Goal: Information Seeking & Learning: Learn about a topic

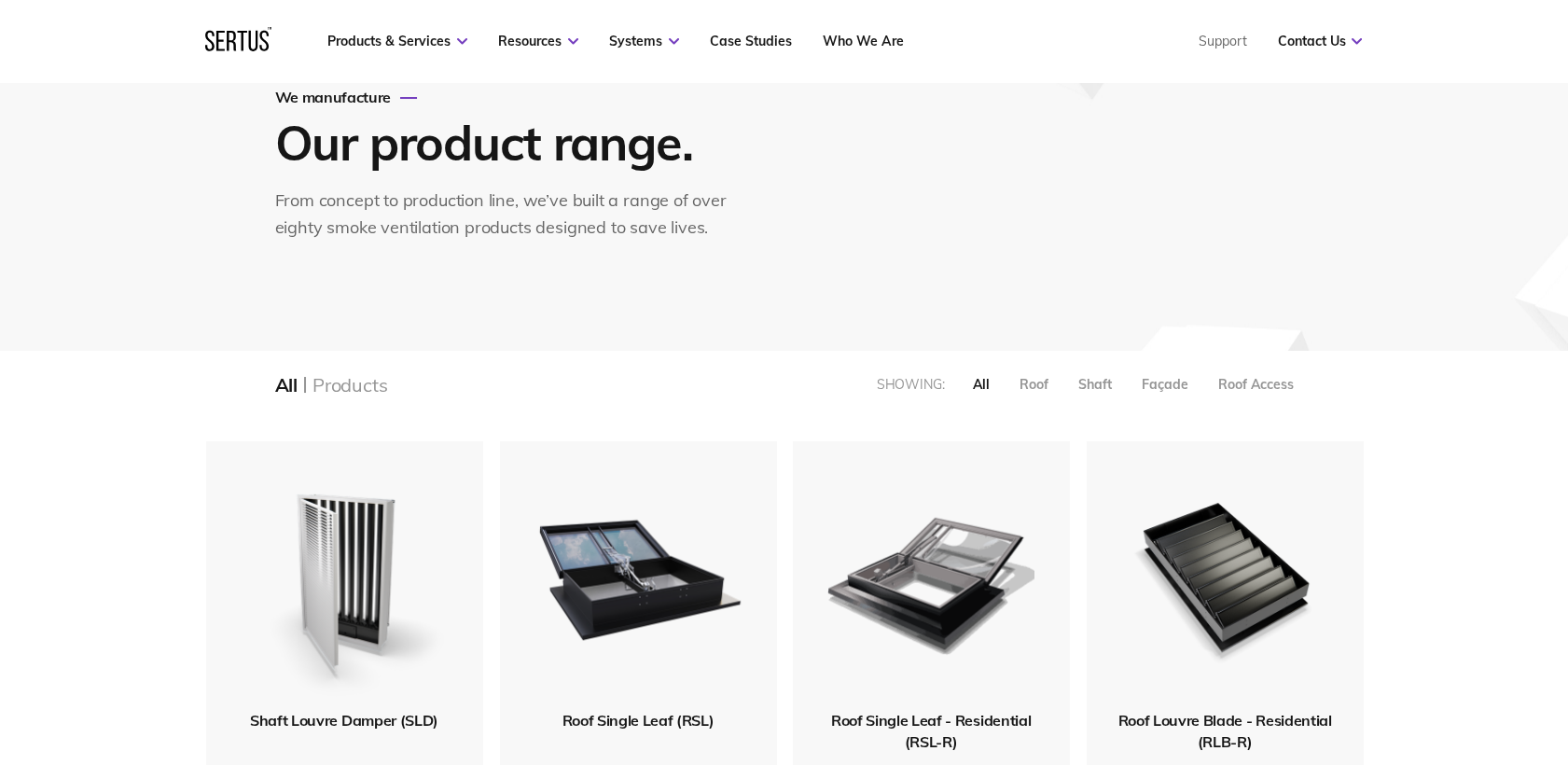
scroll to position [104, 0]
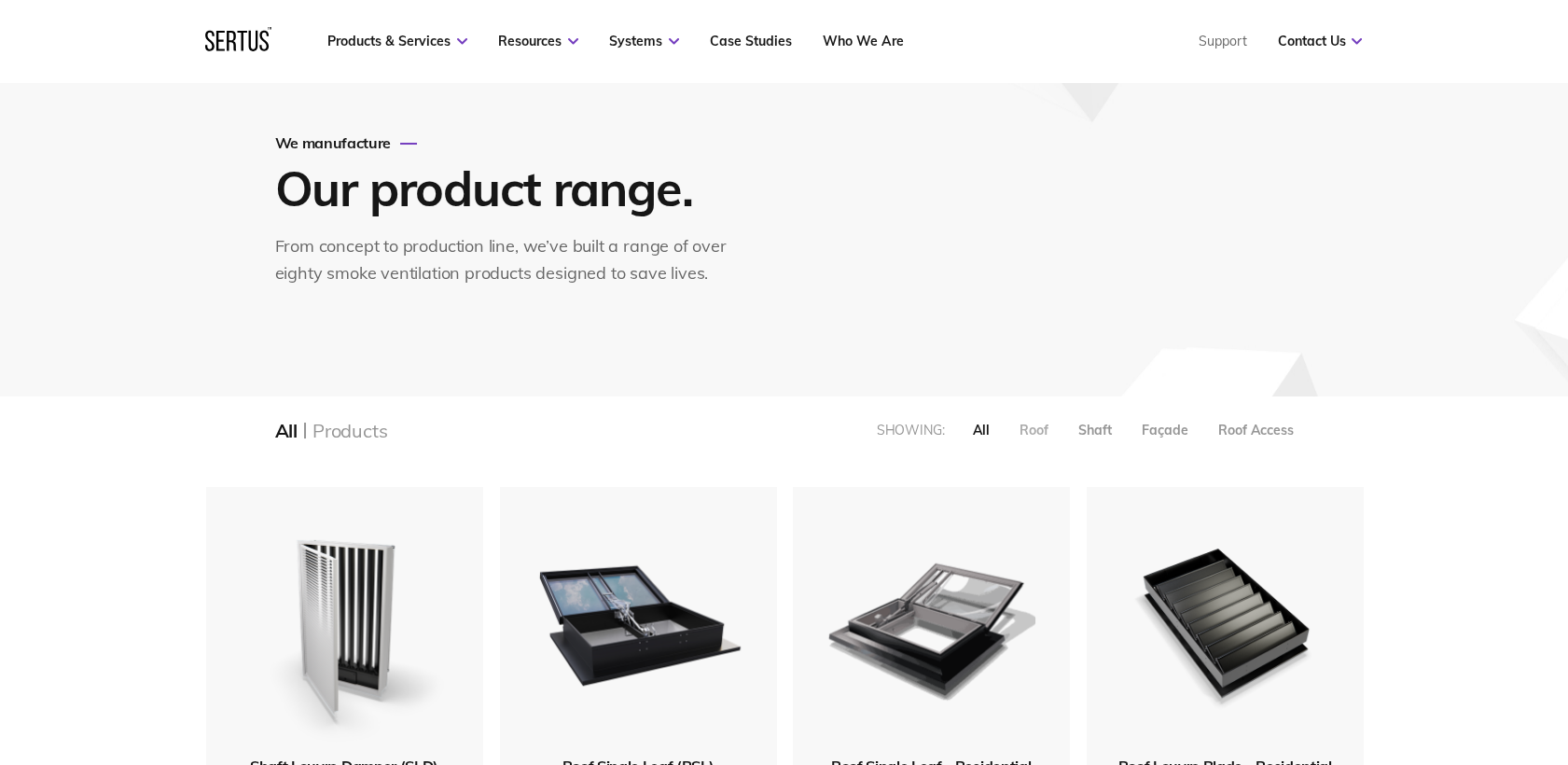
click at [1037, 430] on div "Roof" at bounding box center [1033, 430] width 29 height 17
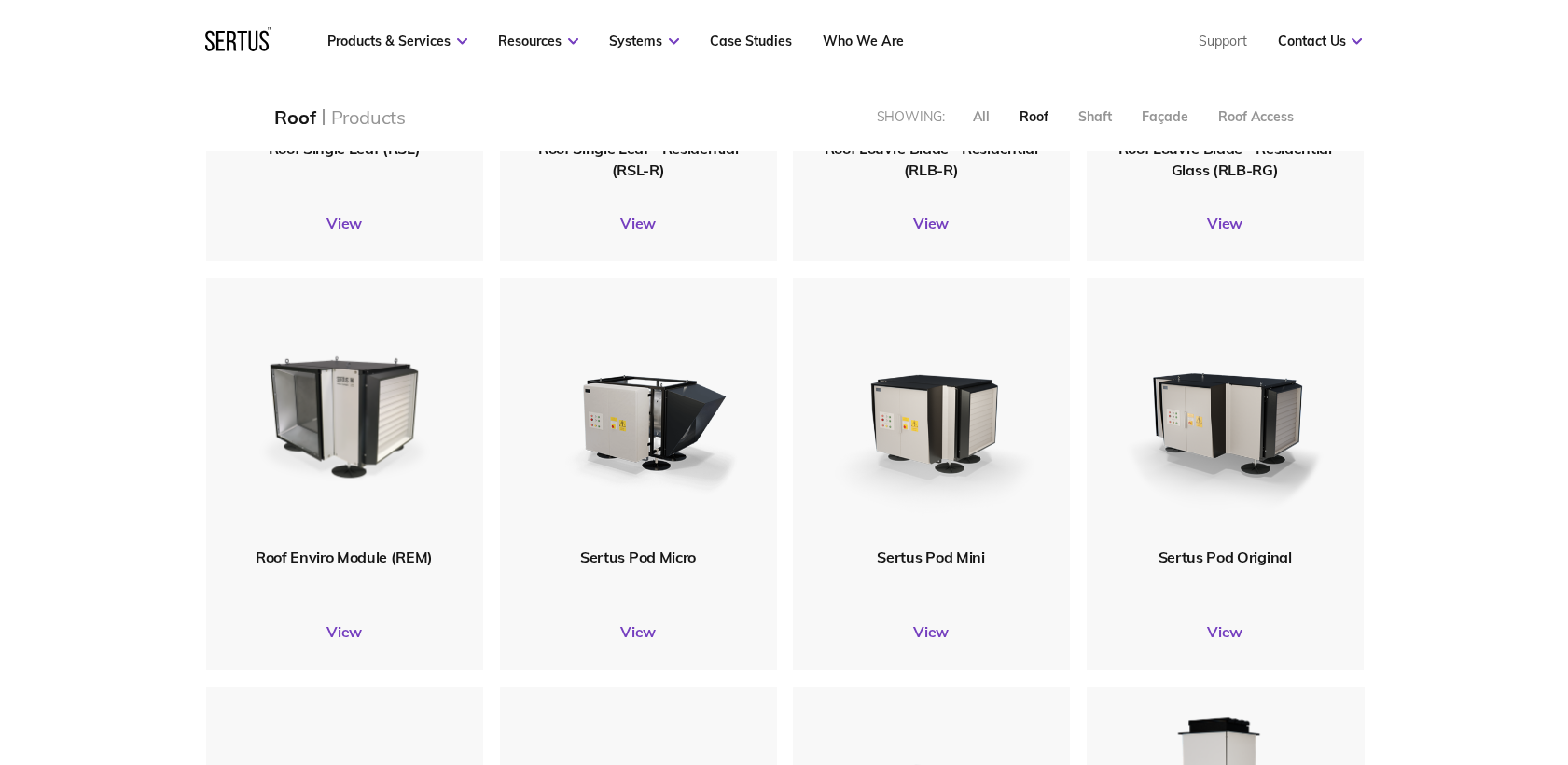
scroll to position [414, 0]
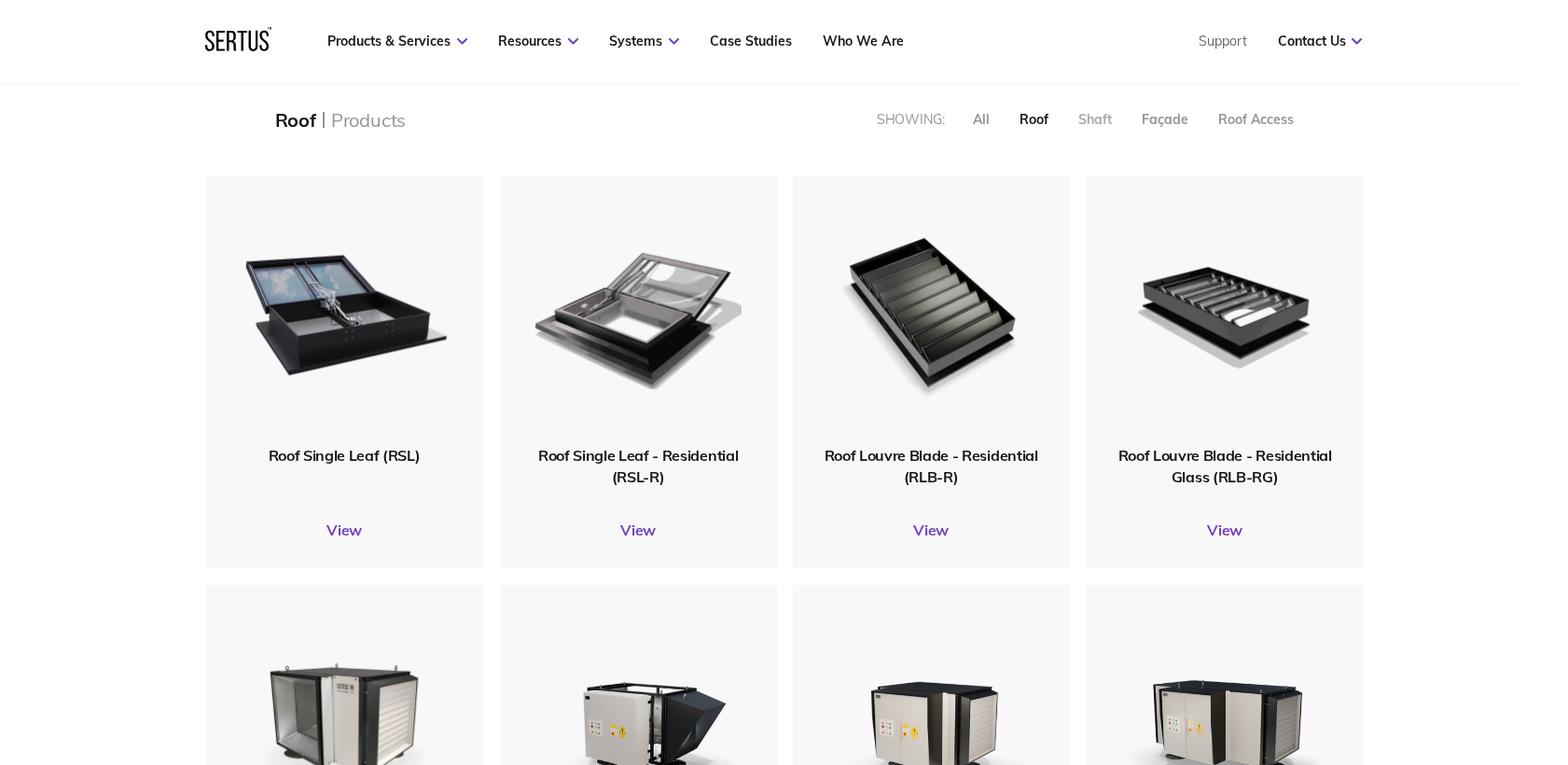
click at [1083, 124] on div "Shaft" at bounding box center [1095, 119] width 34 height 17
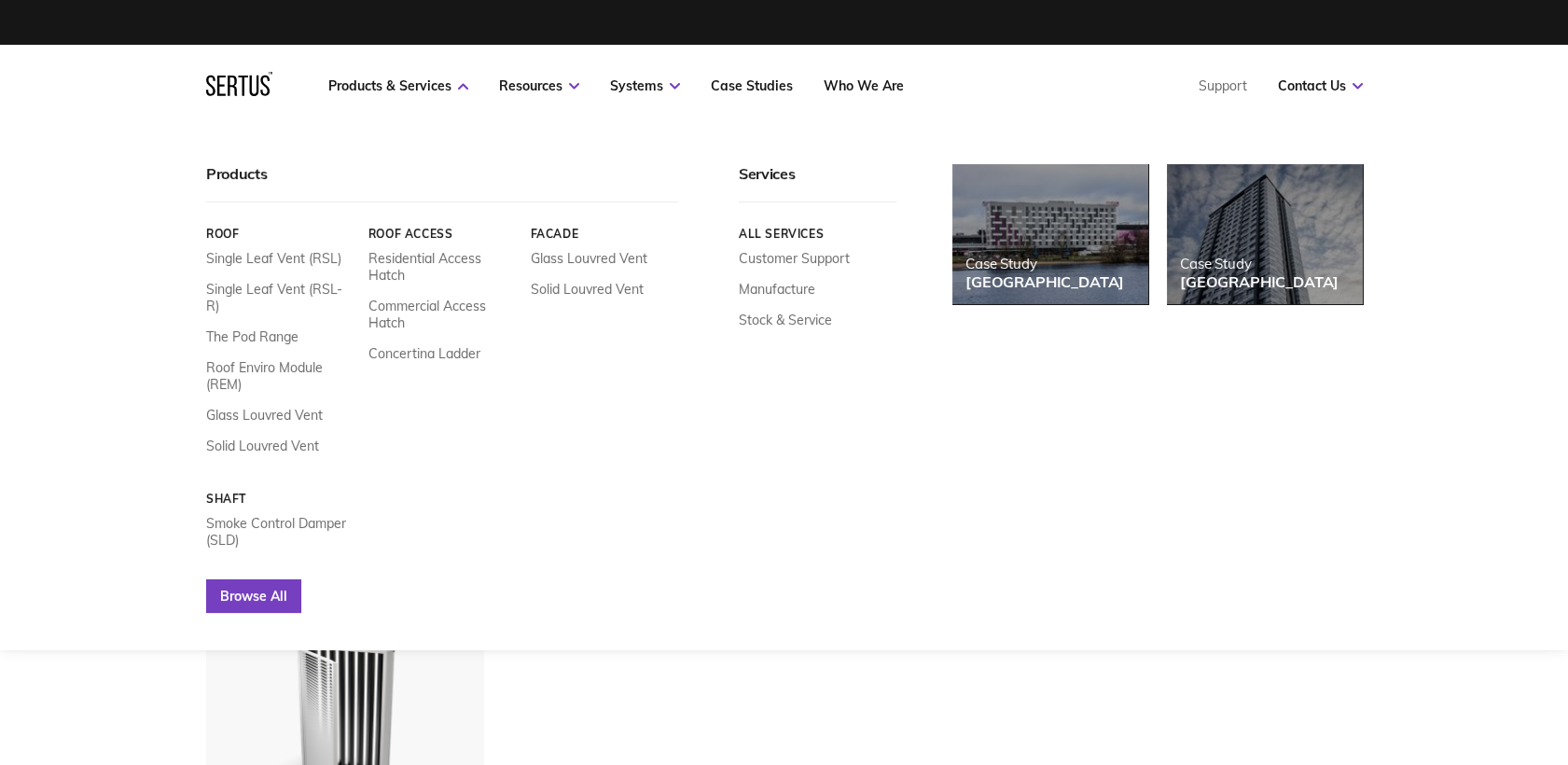
click at [249, 579] on link "Browse All" at bounding box center [254, 596] width 95 height 34
click at [241, 579] on link "Browse All" at bounding box center [254, 596] width 95 height 34
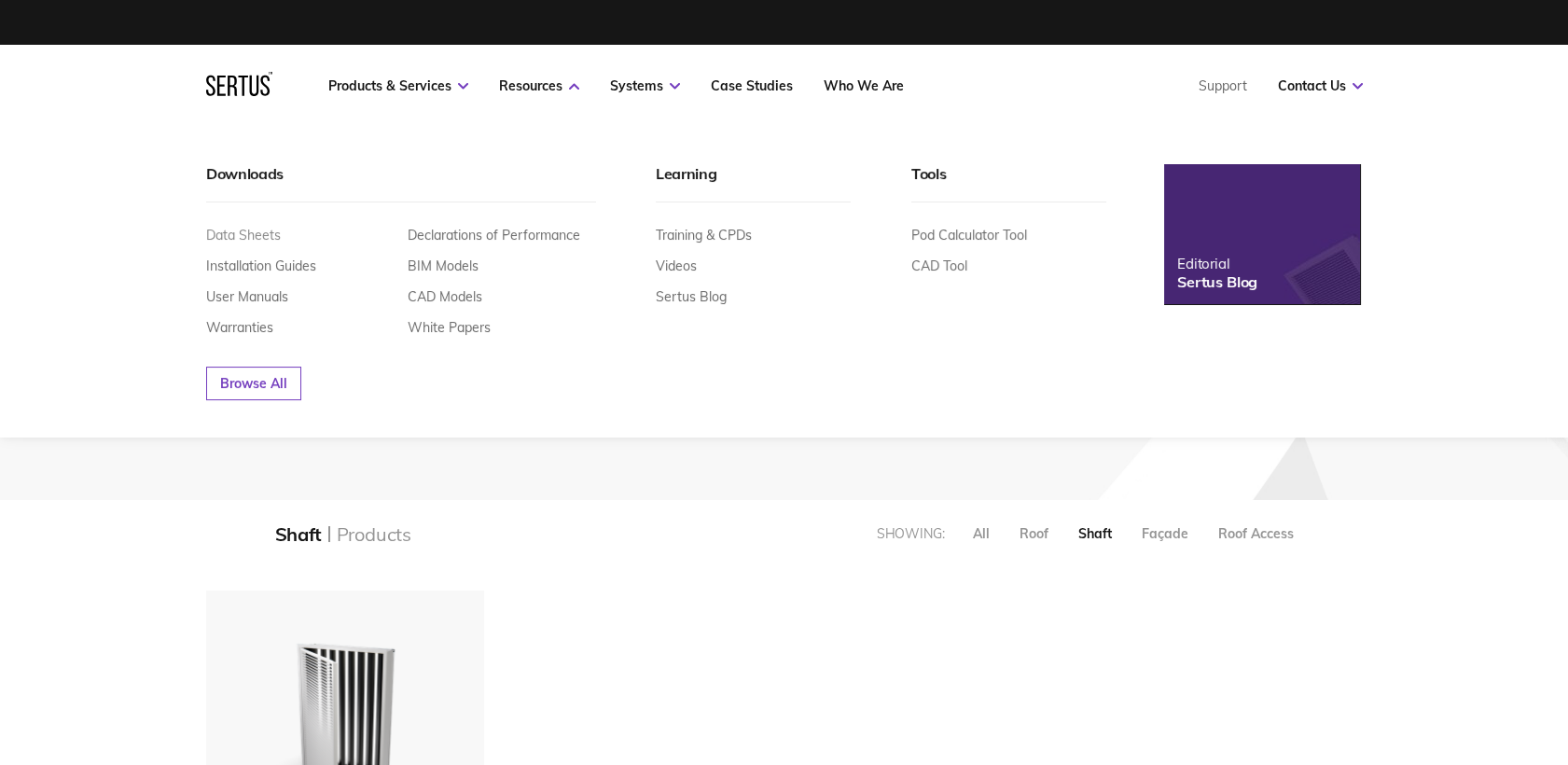
click at [264, 233] on link "Data Sheets" at bounding box center [244, 235] width 75 height 17
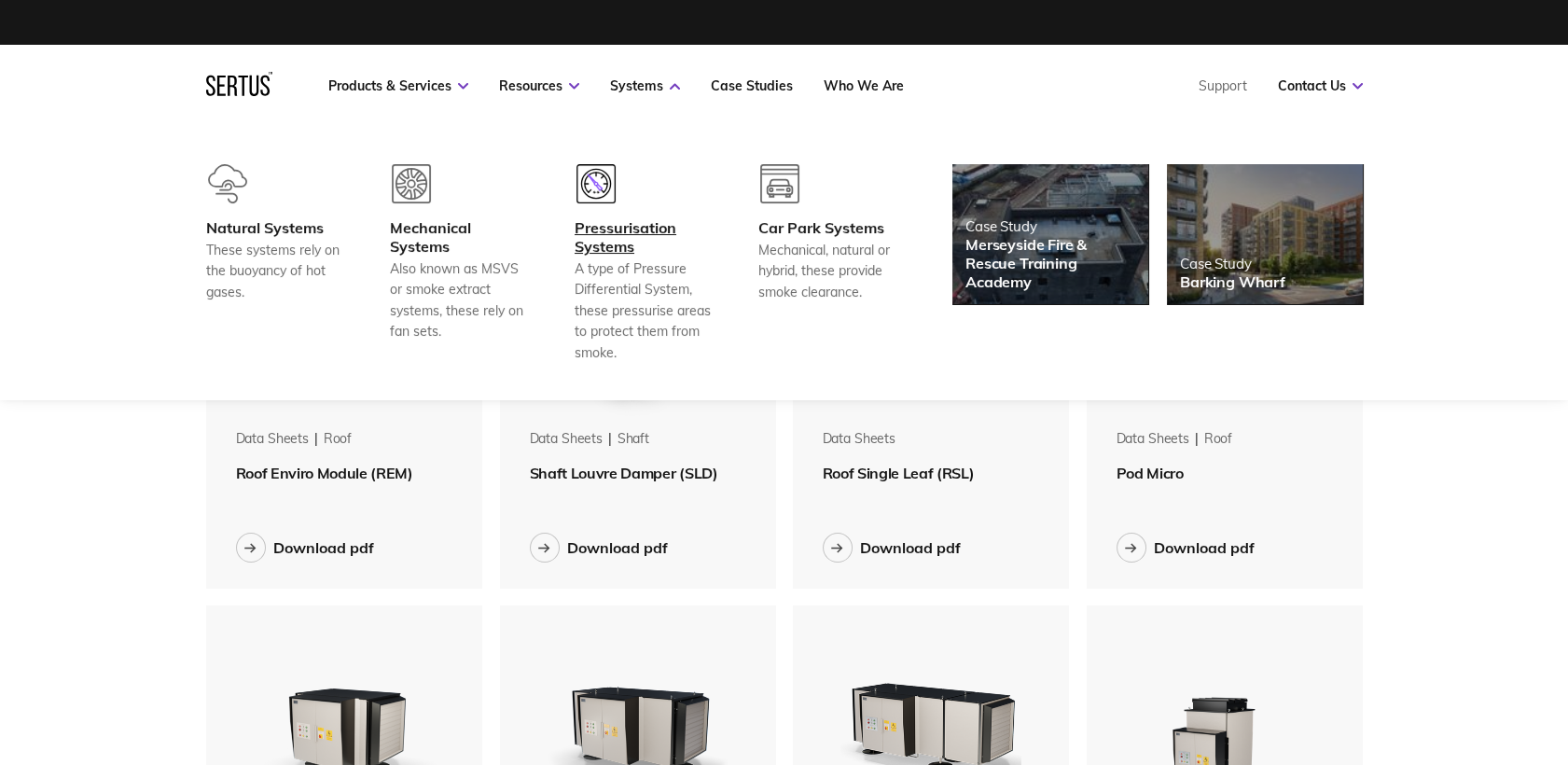
click at [628, 233] on div "Pressurisation Systems" at bounding box center [644, 237] width 138 height 37
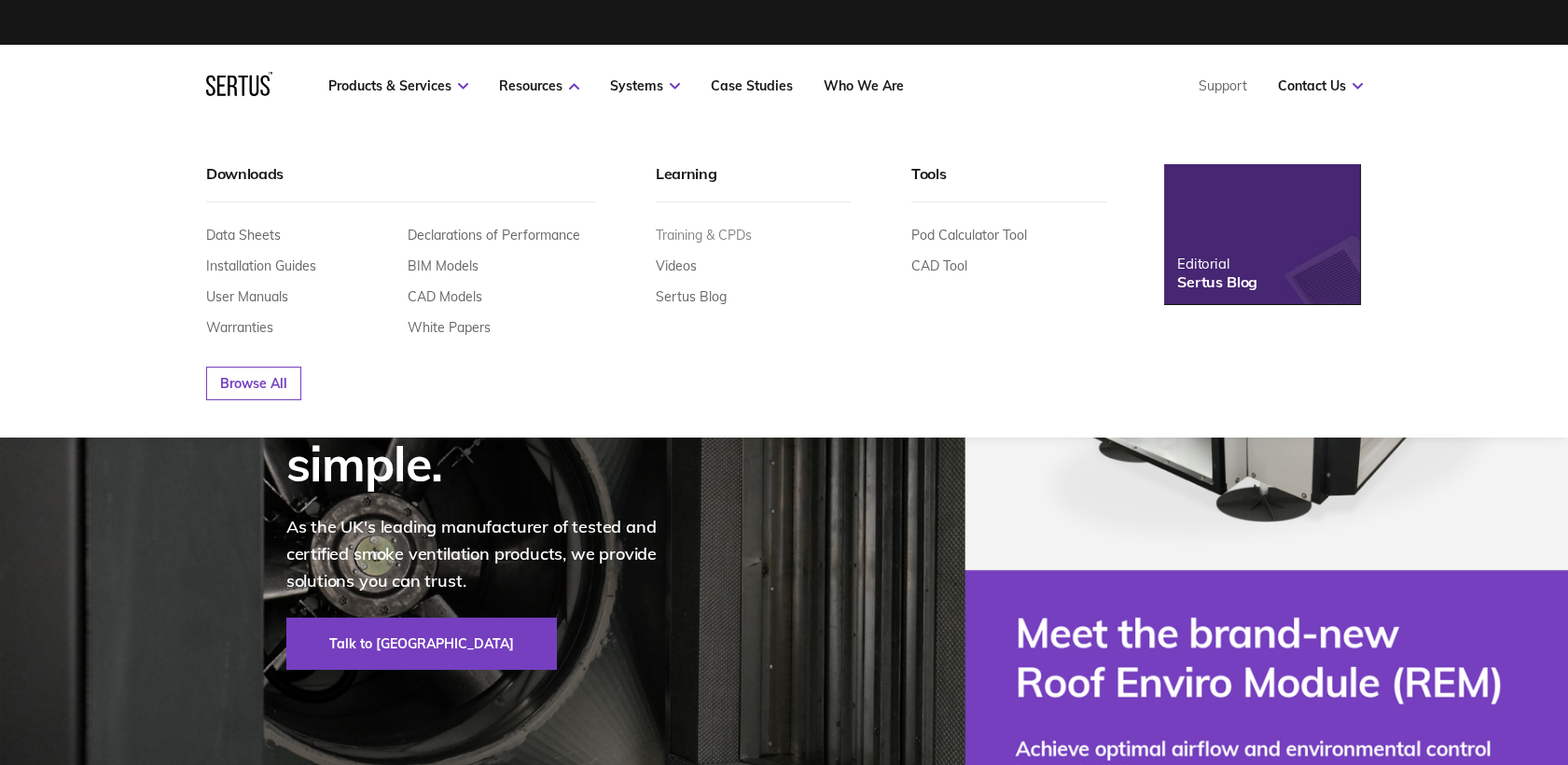
click at [701, 231] on link "Training & CPDs" at bounding box center [704, 235] width 96 height 17
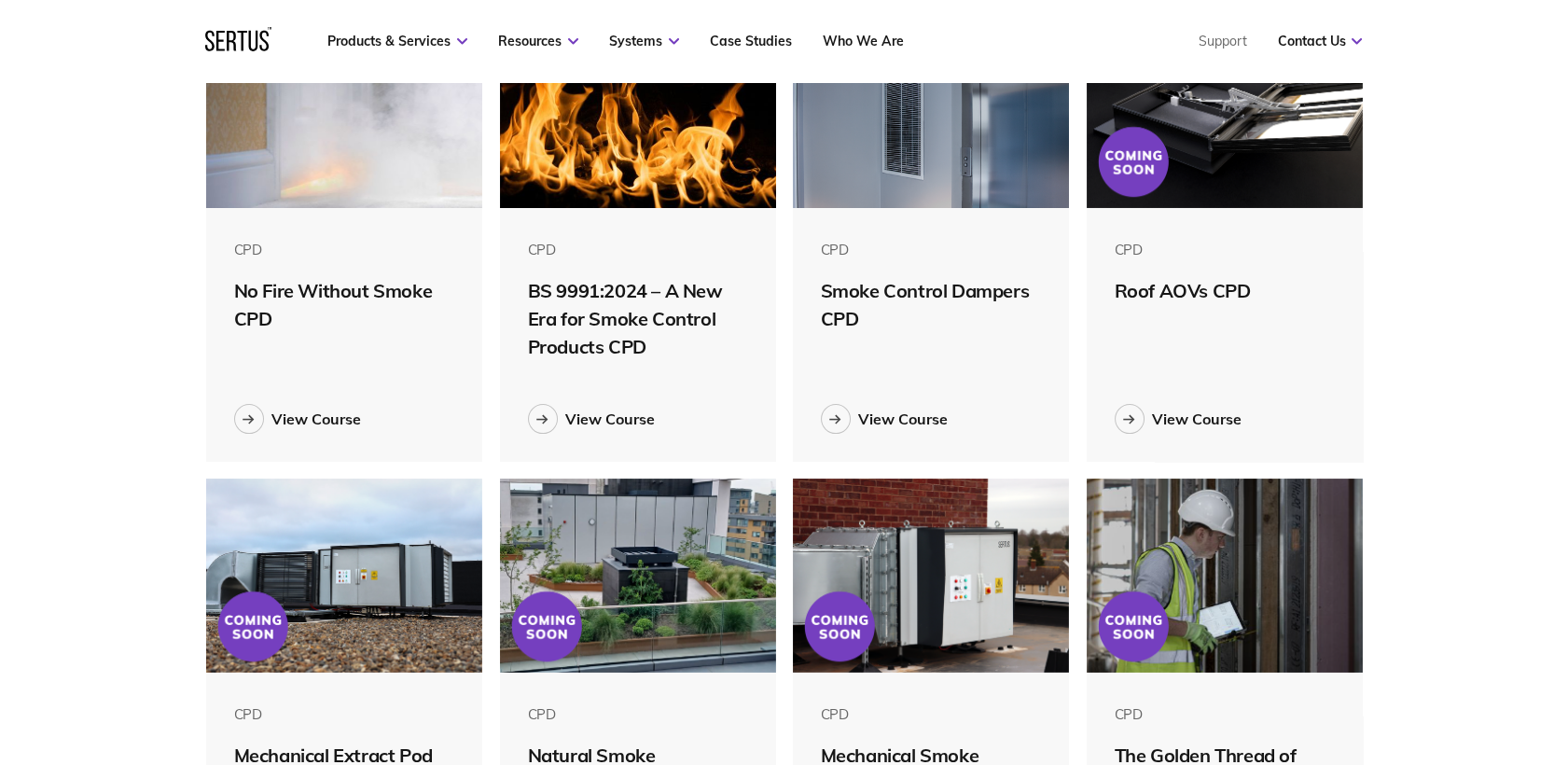
scroll to position [518, 0]
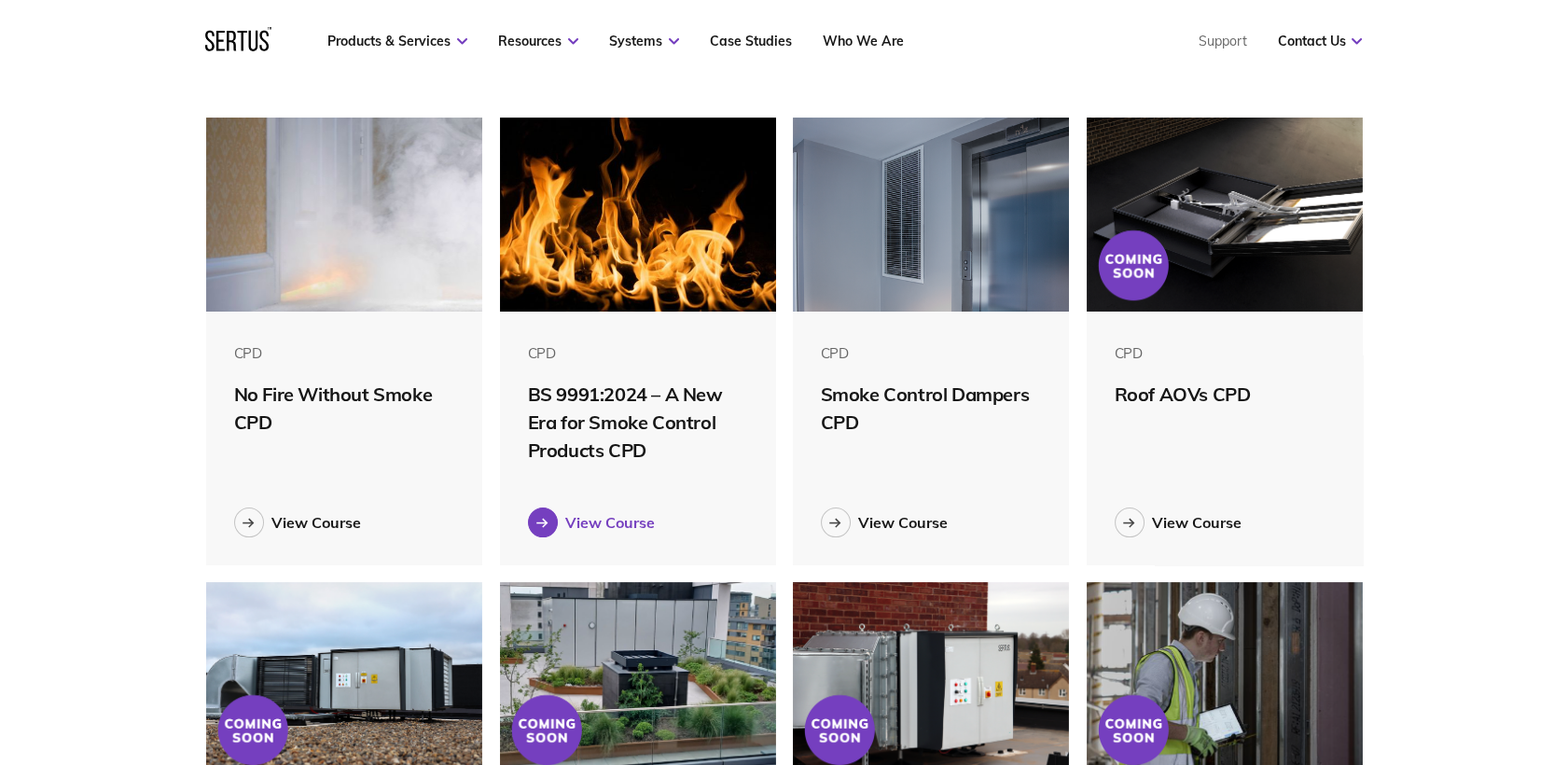
click at [628, 521] on div "View Course" at bounding box center [610, 522] width 90 height 19
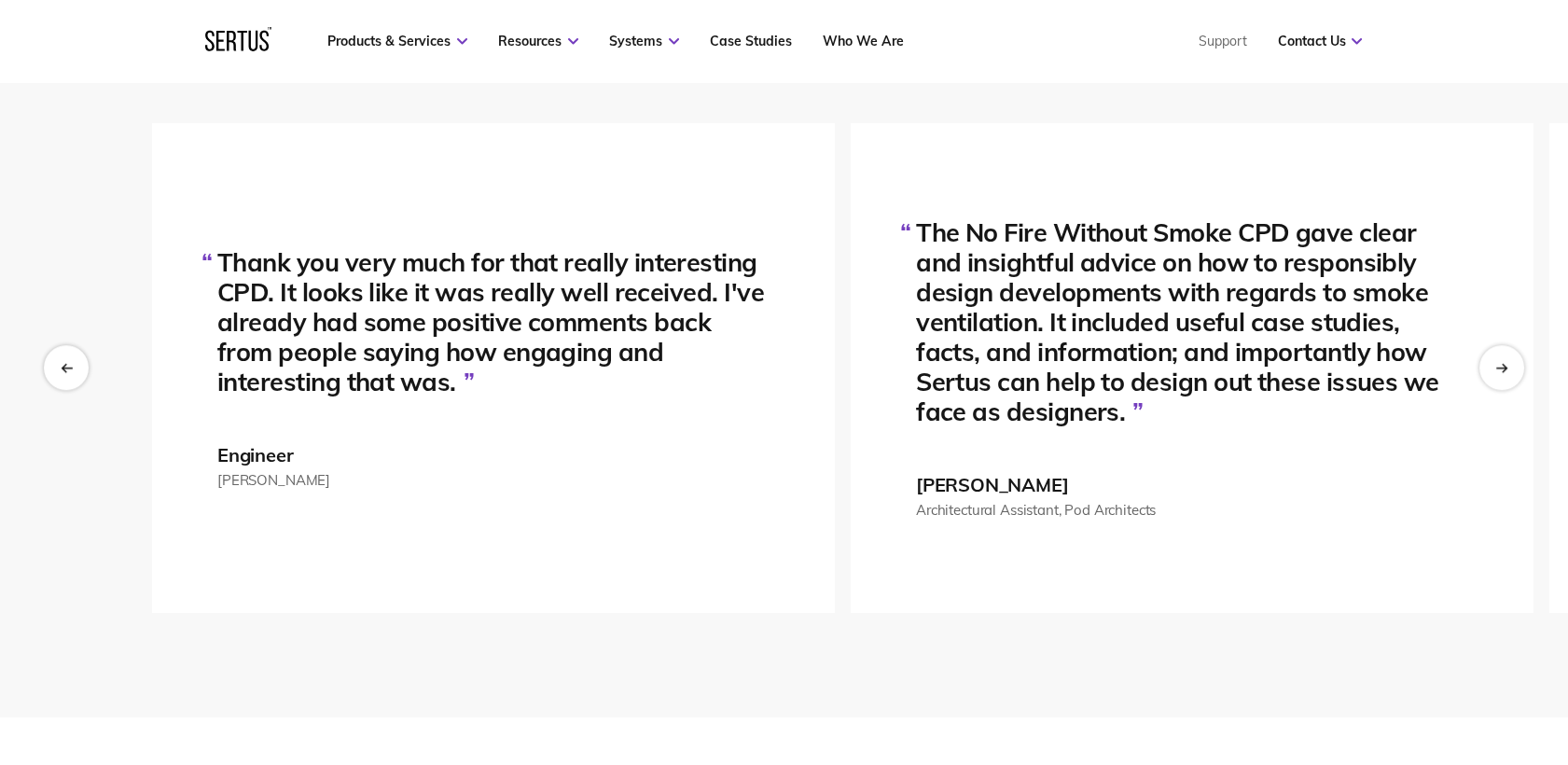
scroll to position [3108, 0]
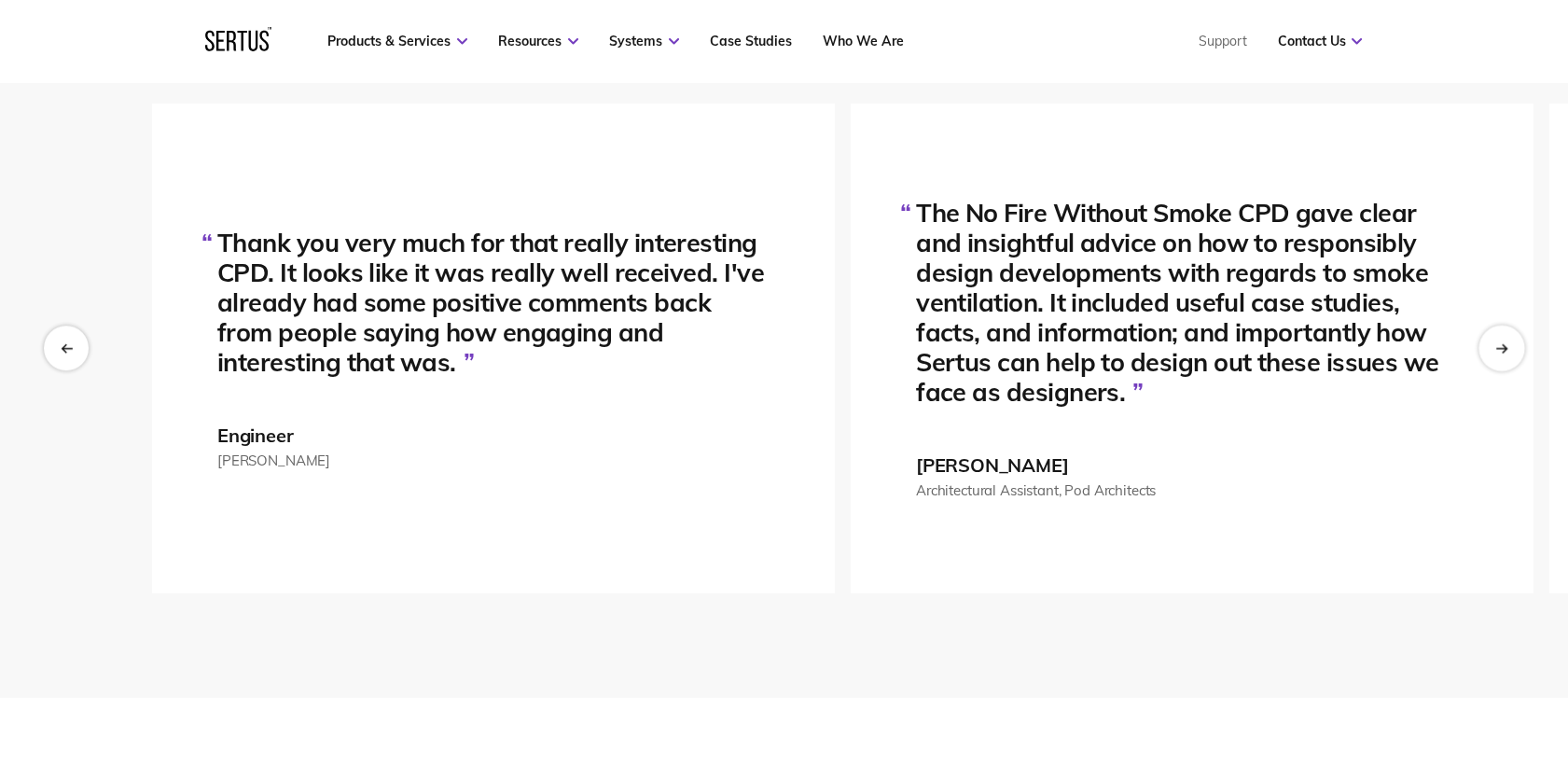
click at [1500, 342] on icon "Next slide" at bounding box center [1501, 347] width 12 height 10
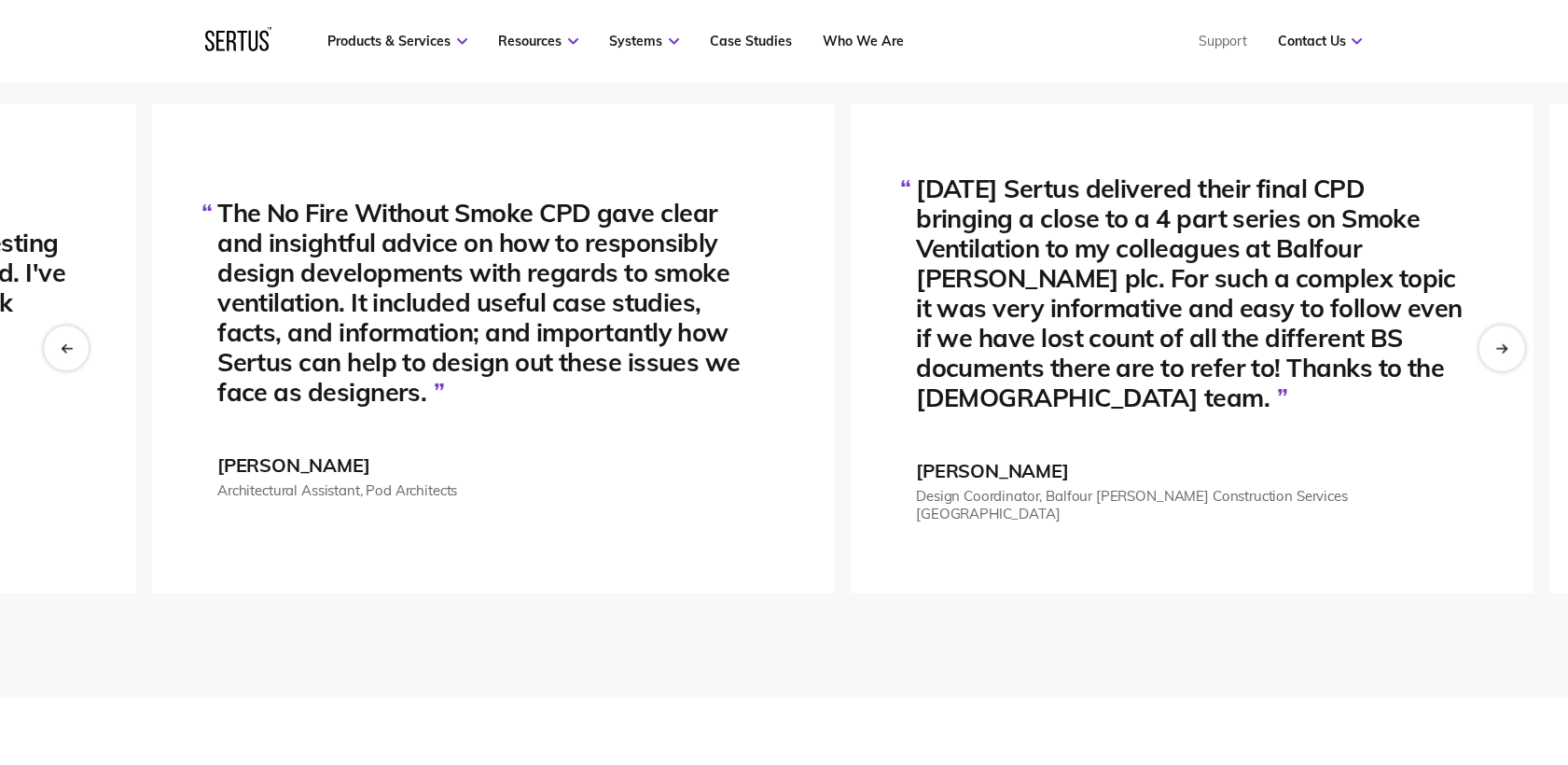
click at [1500, 342] on icon "Next slide" at bounding box center [1501, 347] width 12 height 10
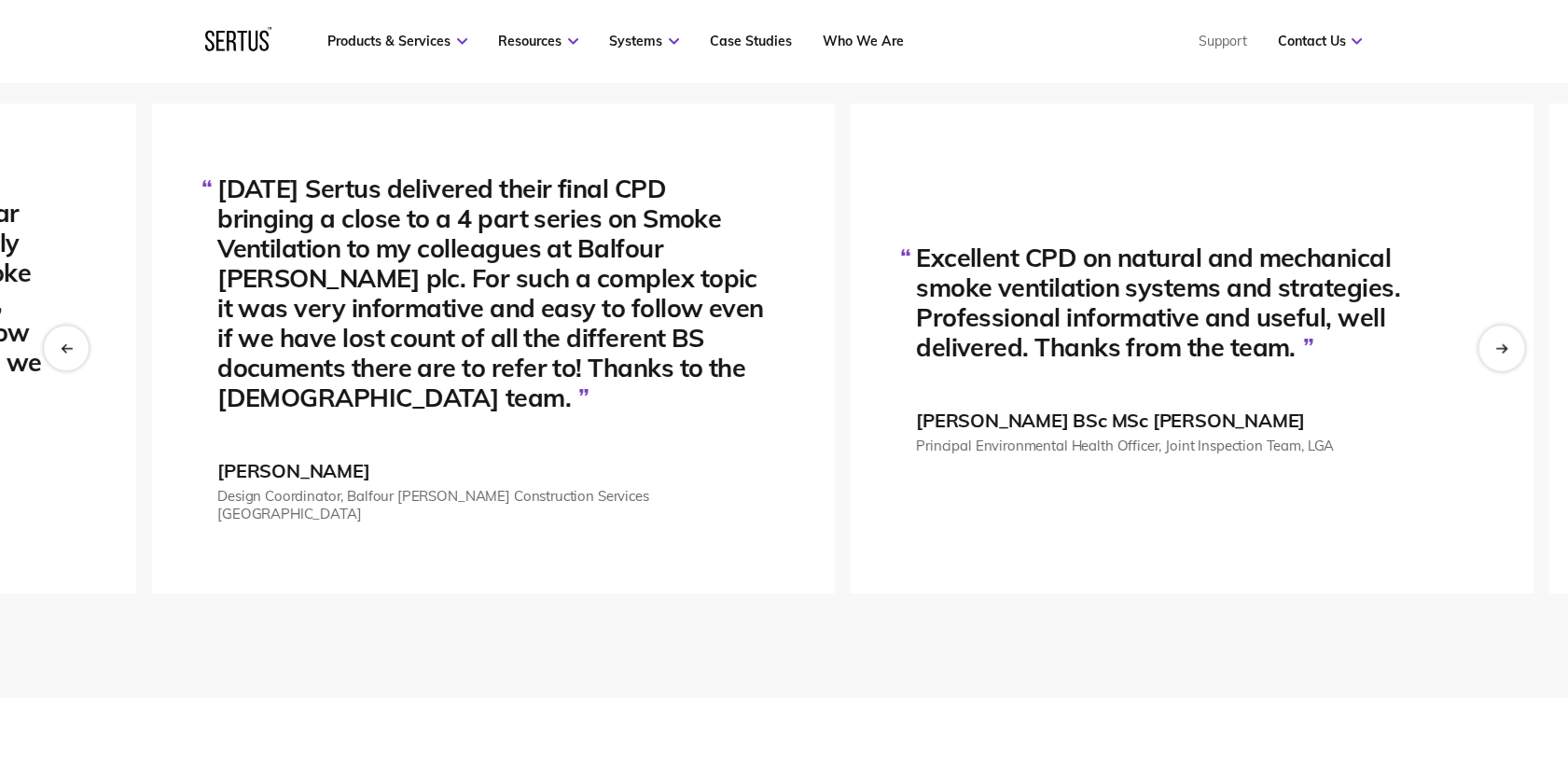
click at [1500, 342] on icon "Next slide" at bounding box center [1501, 347] width 12 height 10
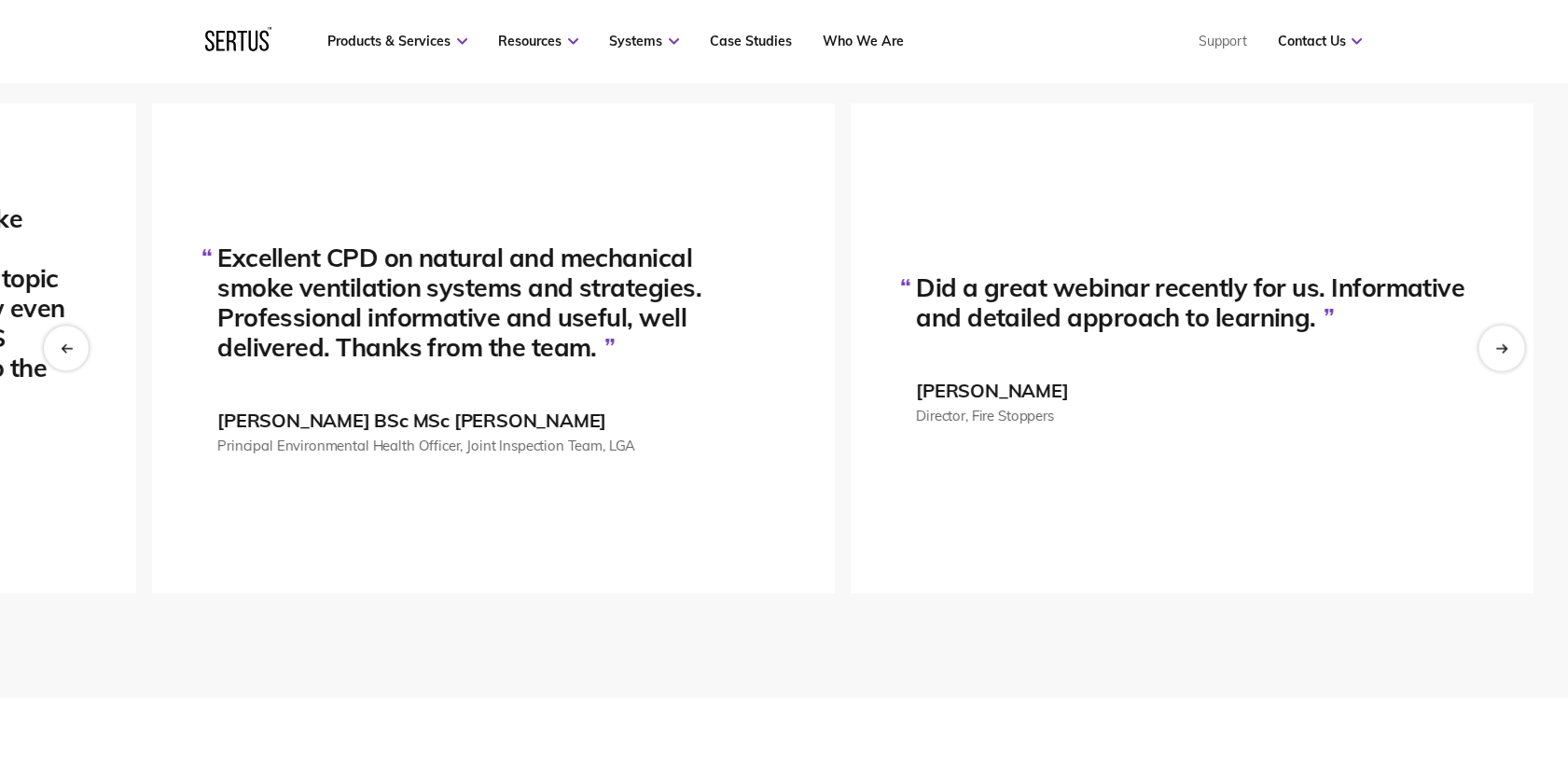
click at [1500, 342] on icon "Next slide" at bounding box center [1501, 347] width 12 height 10
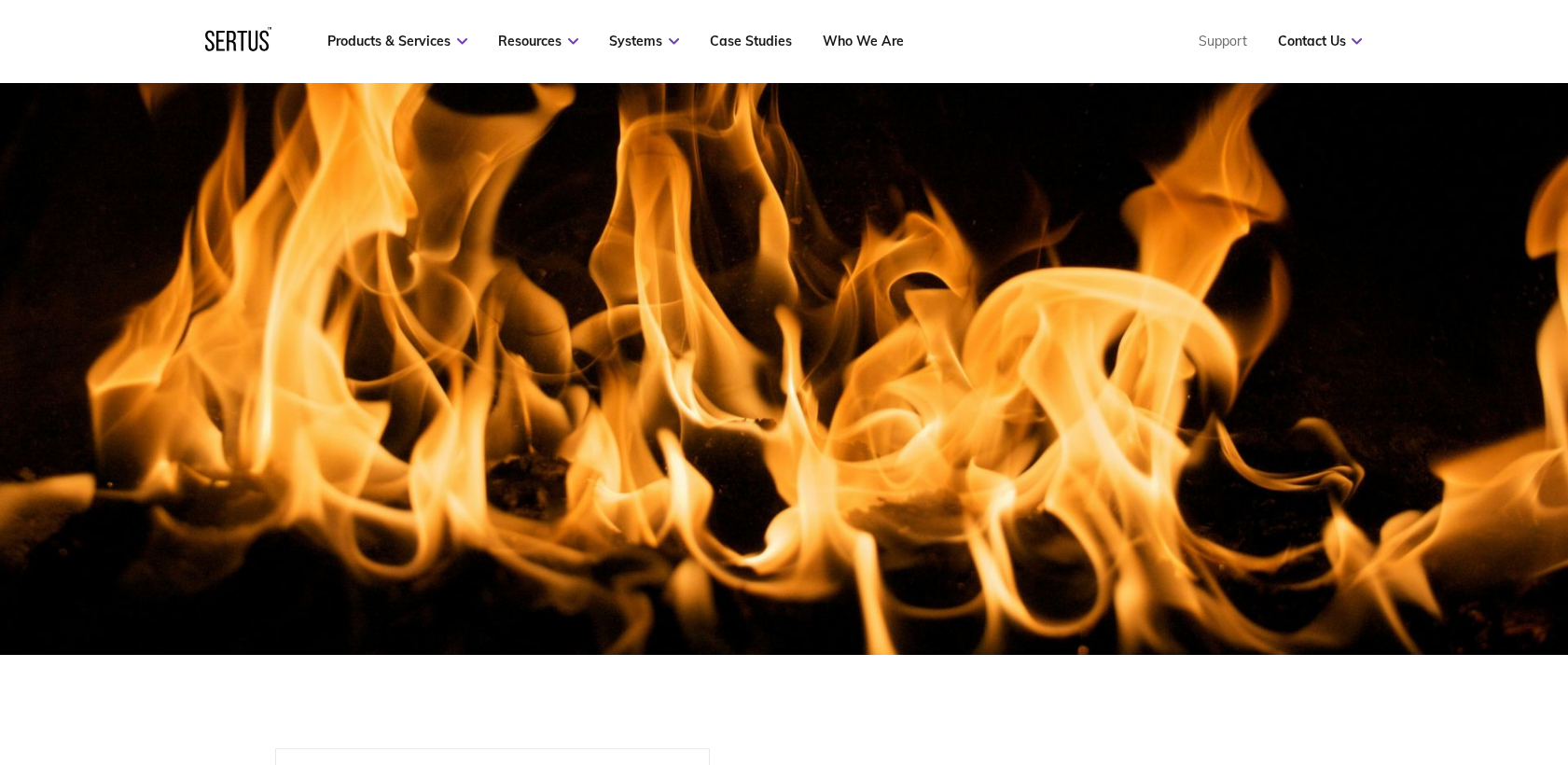
scroll to position [0, 0]
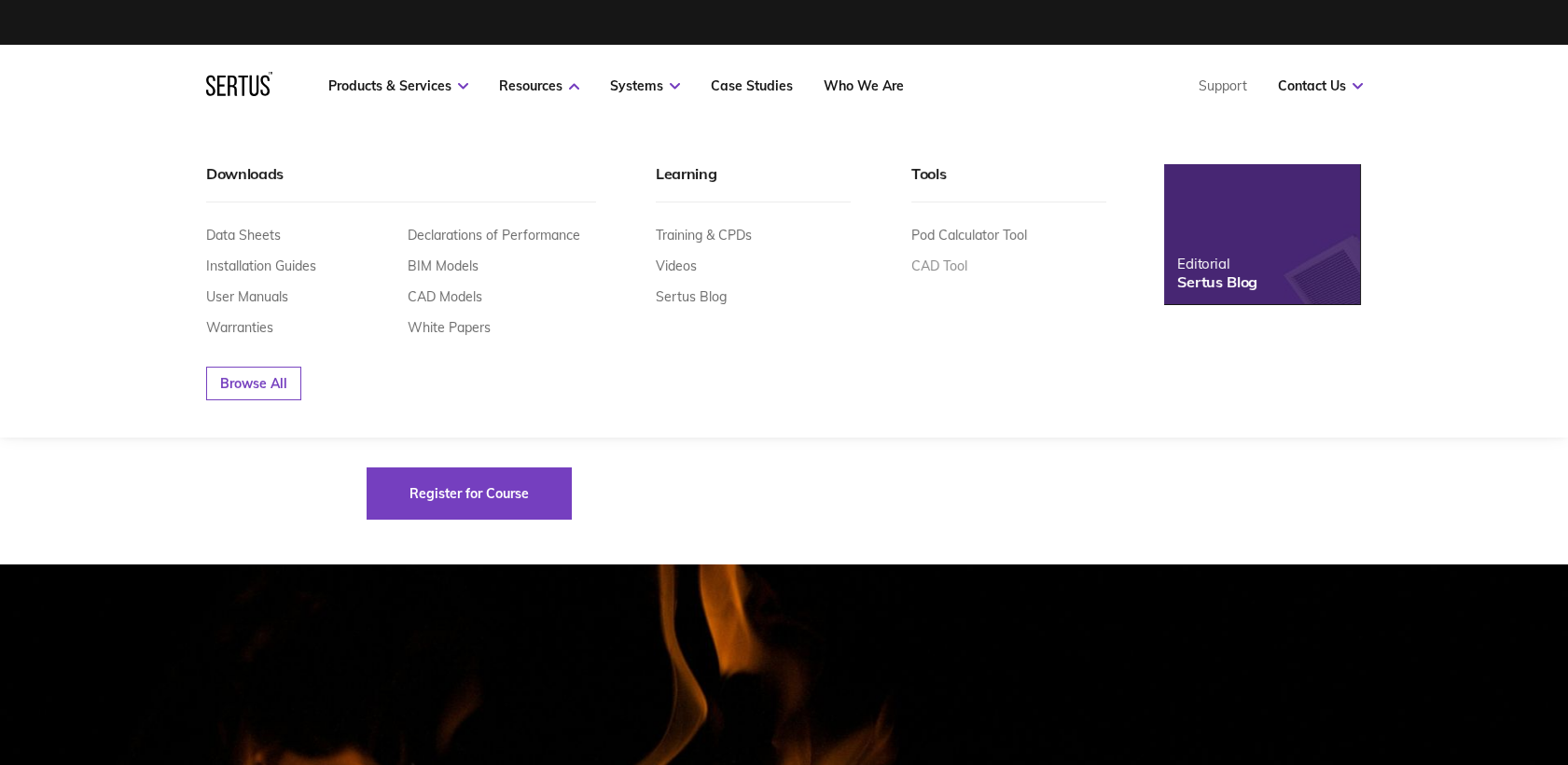
click at [932, 269] on link "CAD Tool" at bounding box center [939, 266] width 56 height 17
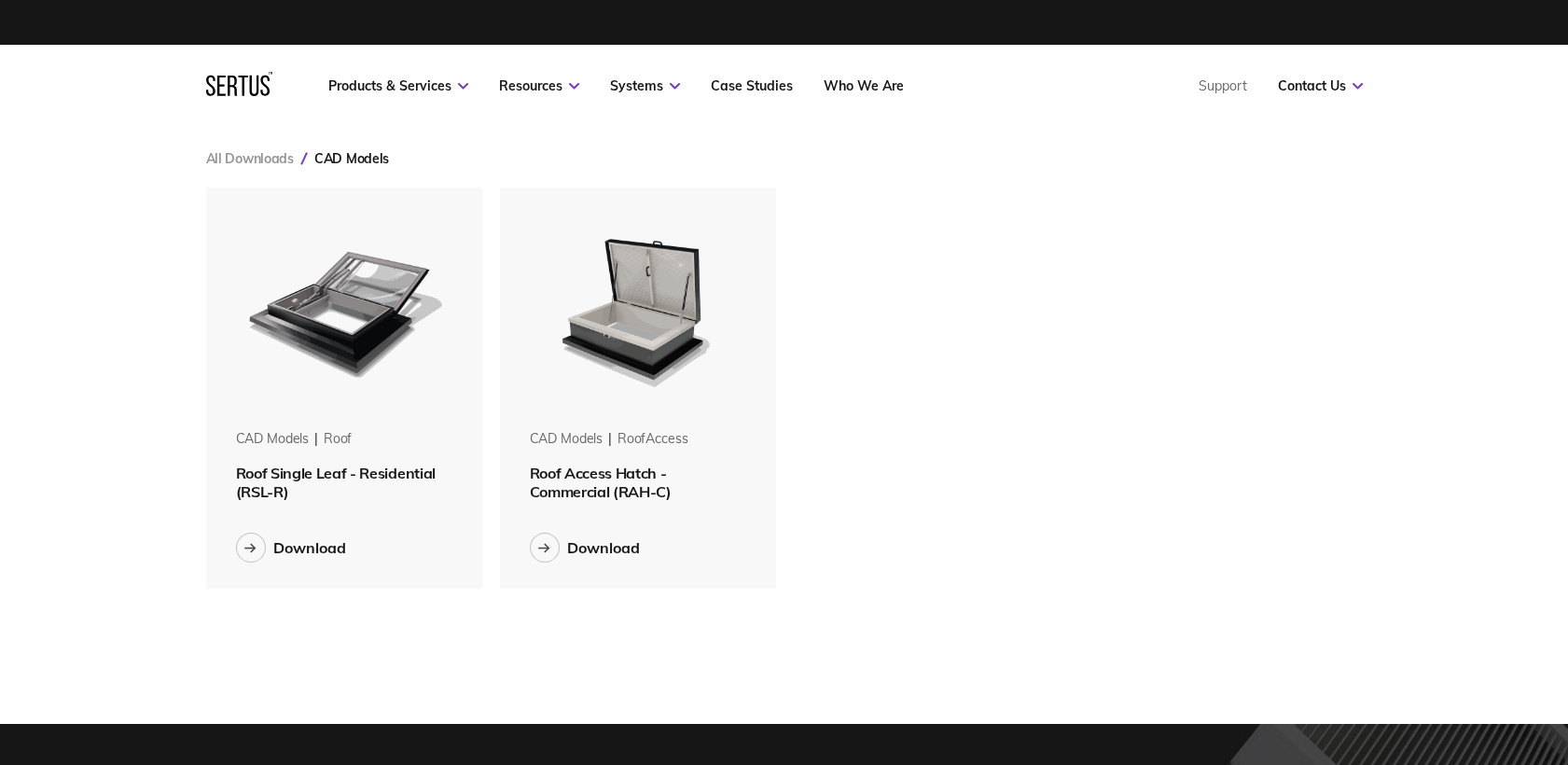
scroll to position [433, 1189]
click at [370, 470] on span "Roof Single Leaf - Residential (RSL-R)" at bounding box center [336, 482] width 200 height 37
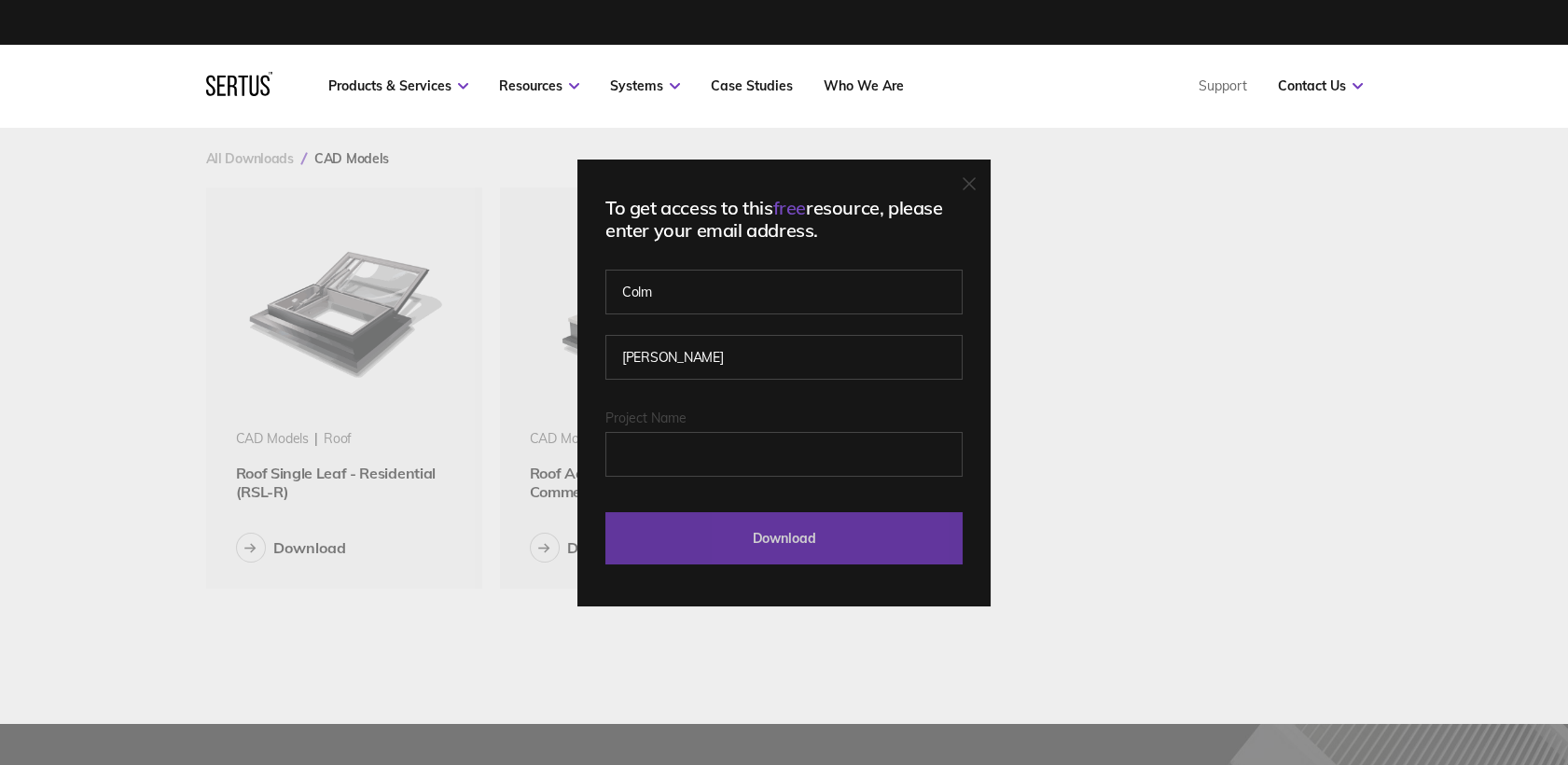
click at [803, 517] on input "Download" at bounding box center [784, 538] width 357 height 52
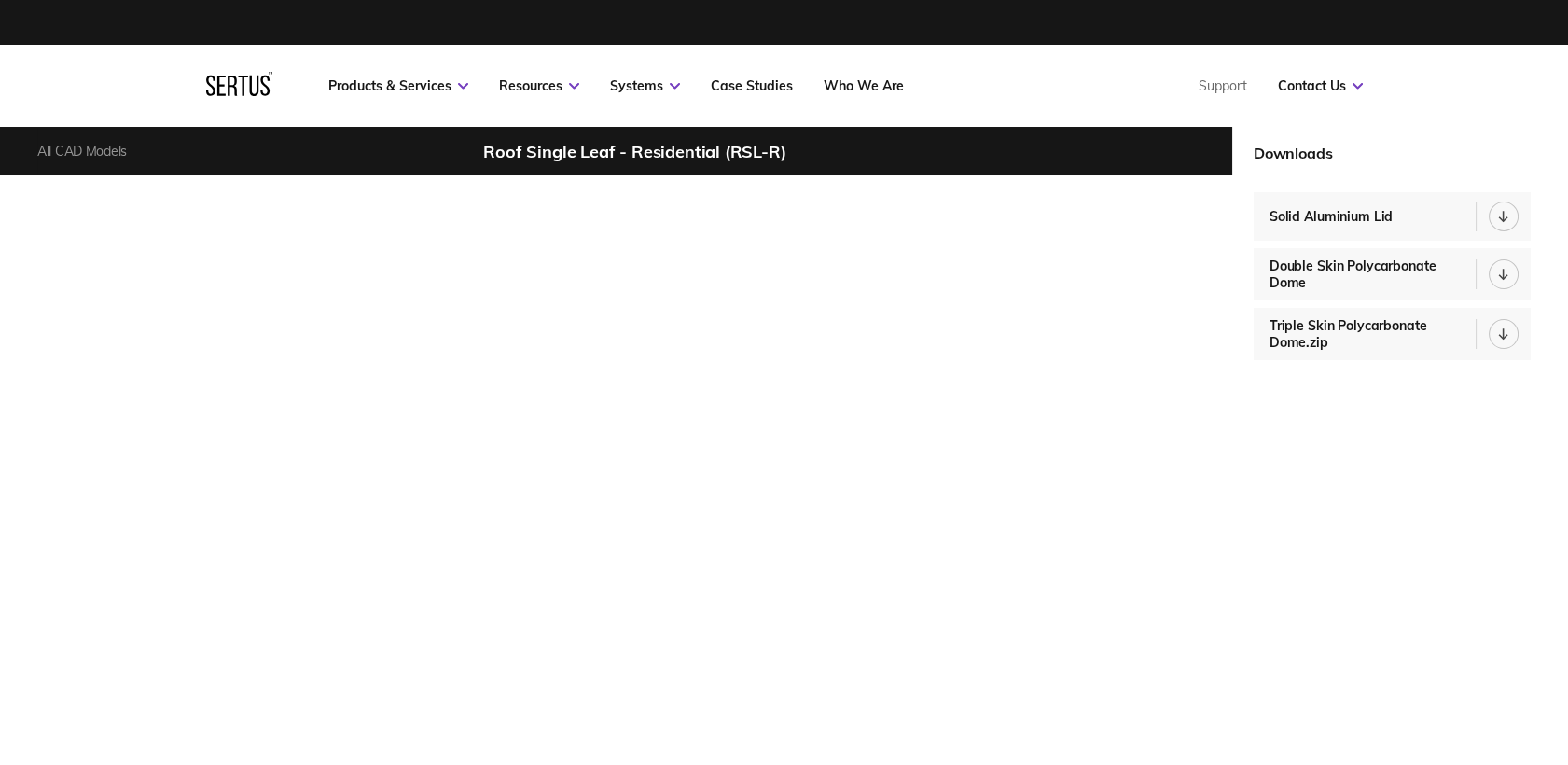
scroll to position [104, 0]
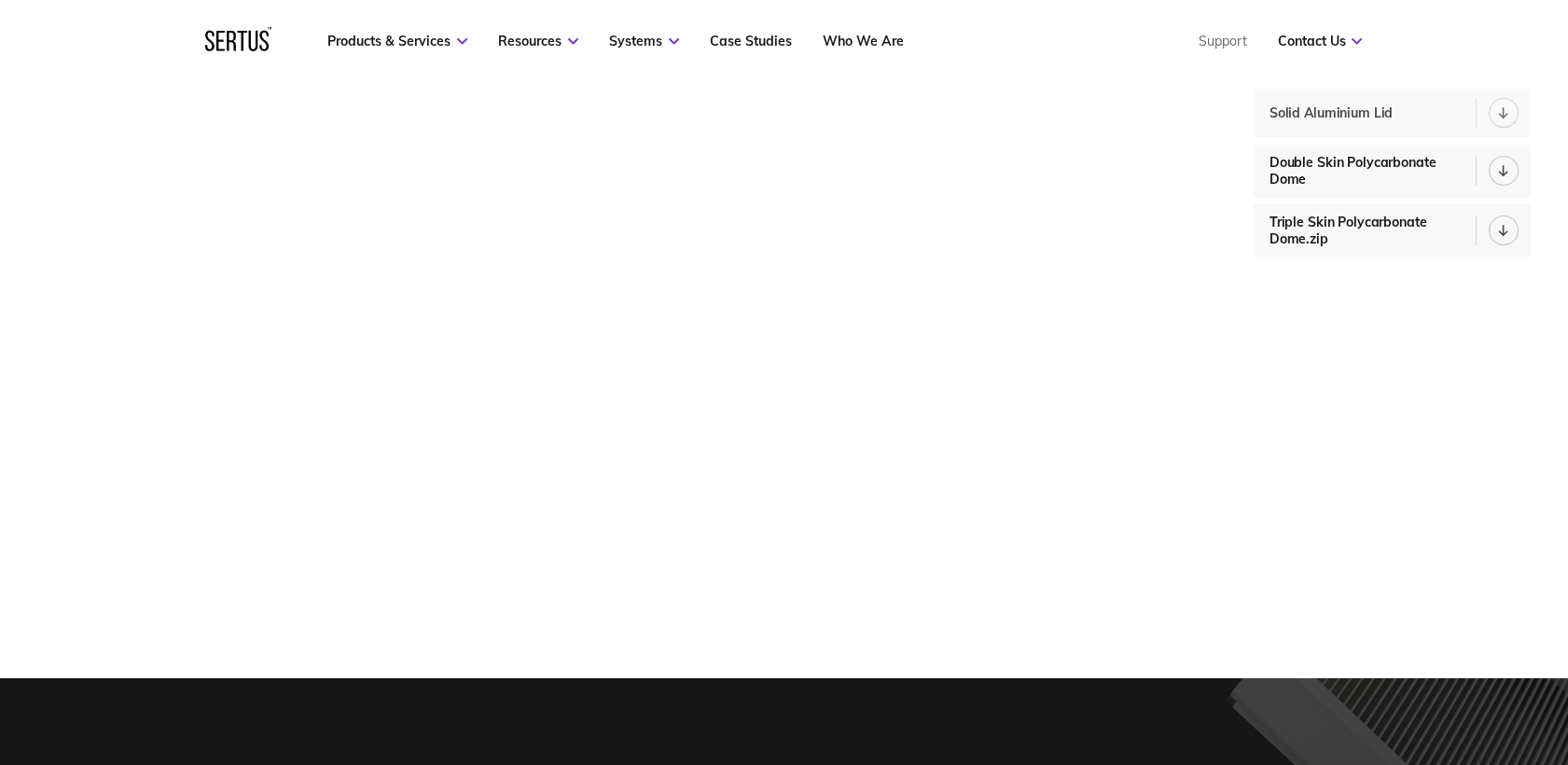
click at [1495, 117] on div at bounding box center [1504, 113] width 30 height 30
click at [1507, 116] on icon at bounding box center [1504, 113] width 10 height 12
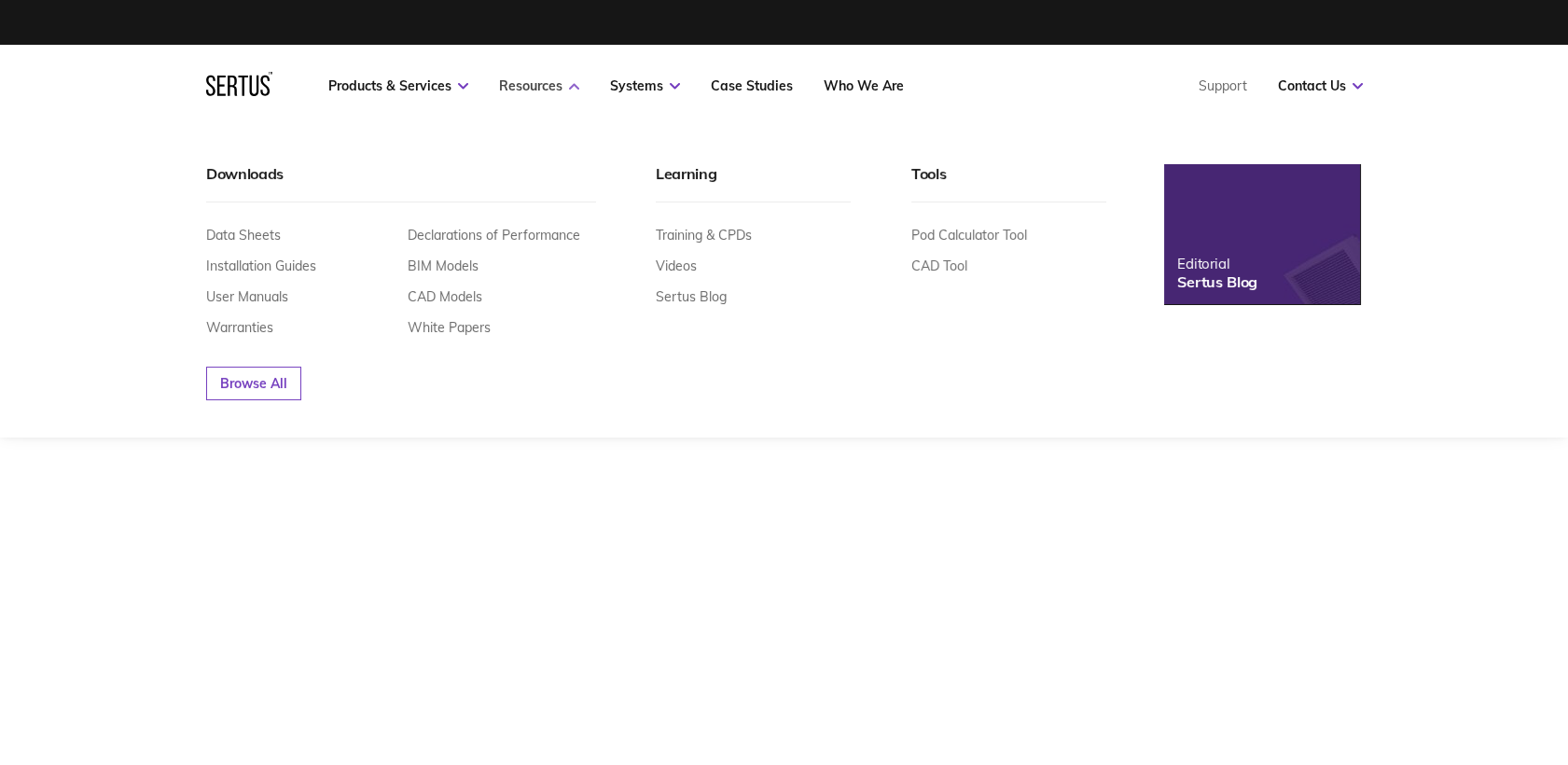
click at [533, 82] on link "Resources" at bounding box center [539, 86] width 80 height 17
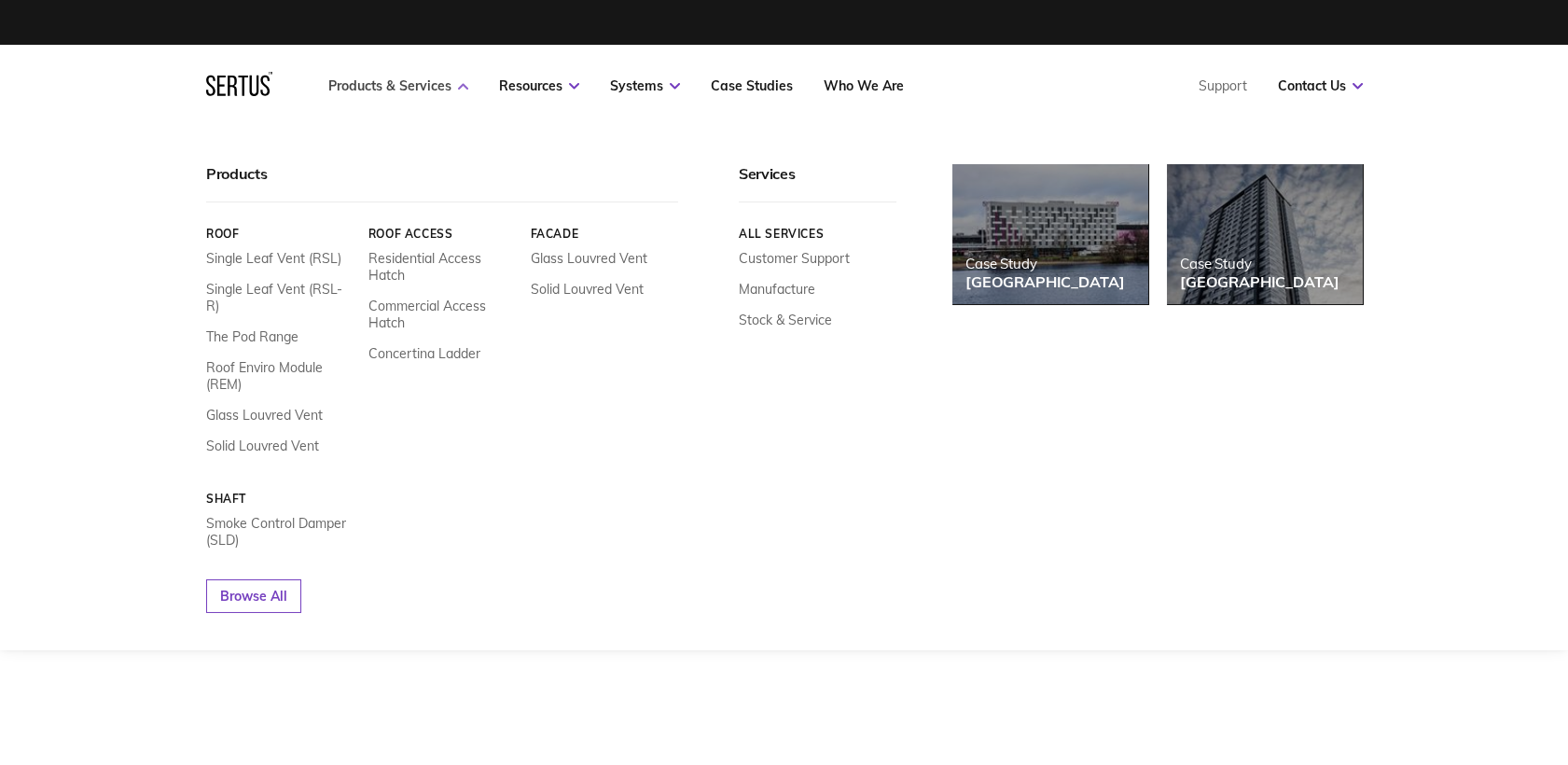
click at [421, 89] on link "Products & Services" at bounding box center [399, 86] width 140 height 17
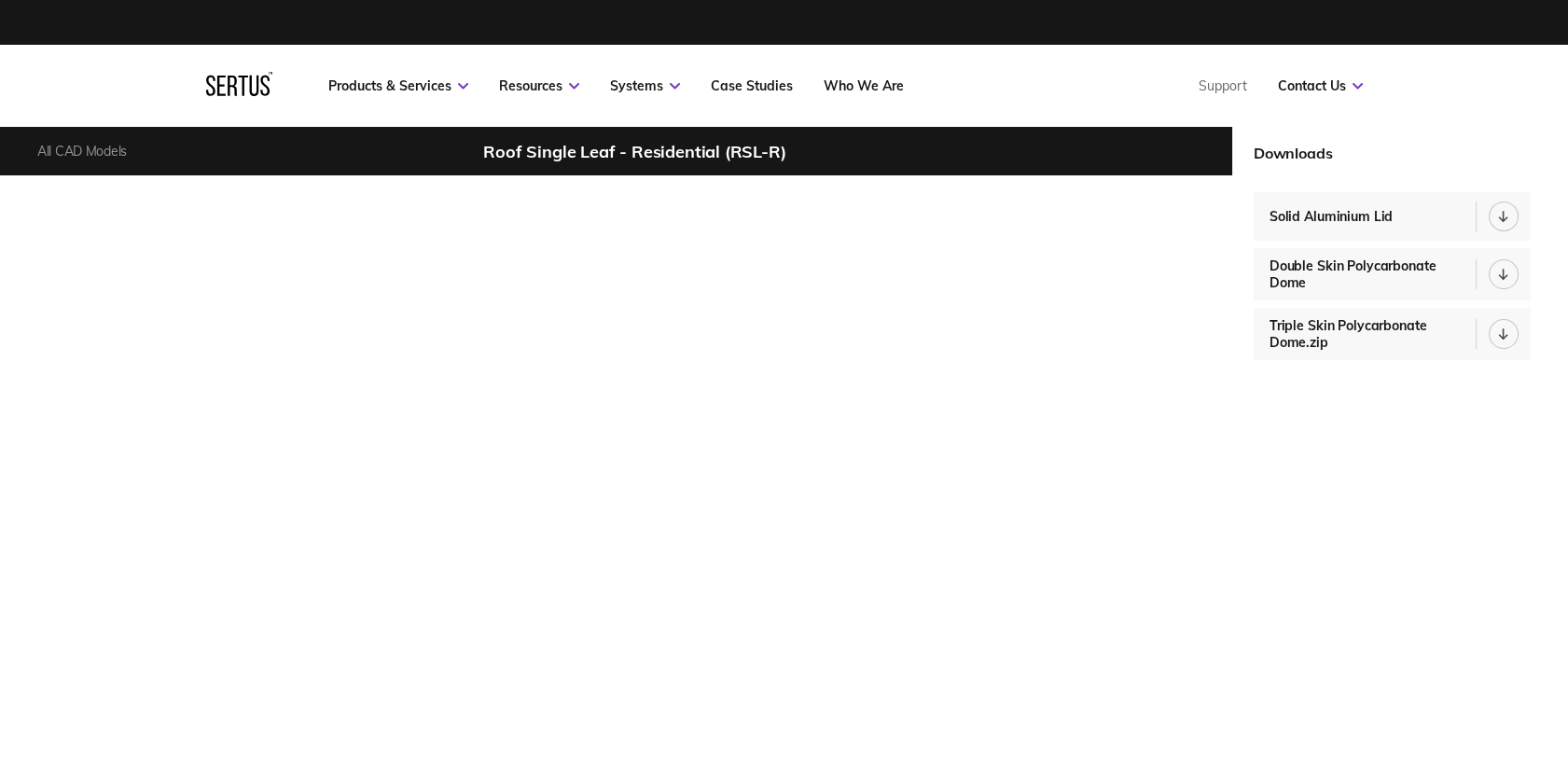
click at [420, 90] on link "Products & Services" at bounding box center [399, 86] width 140 height 17
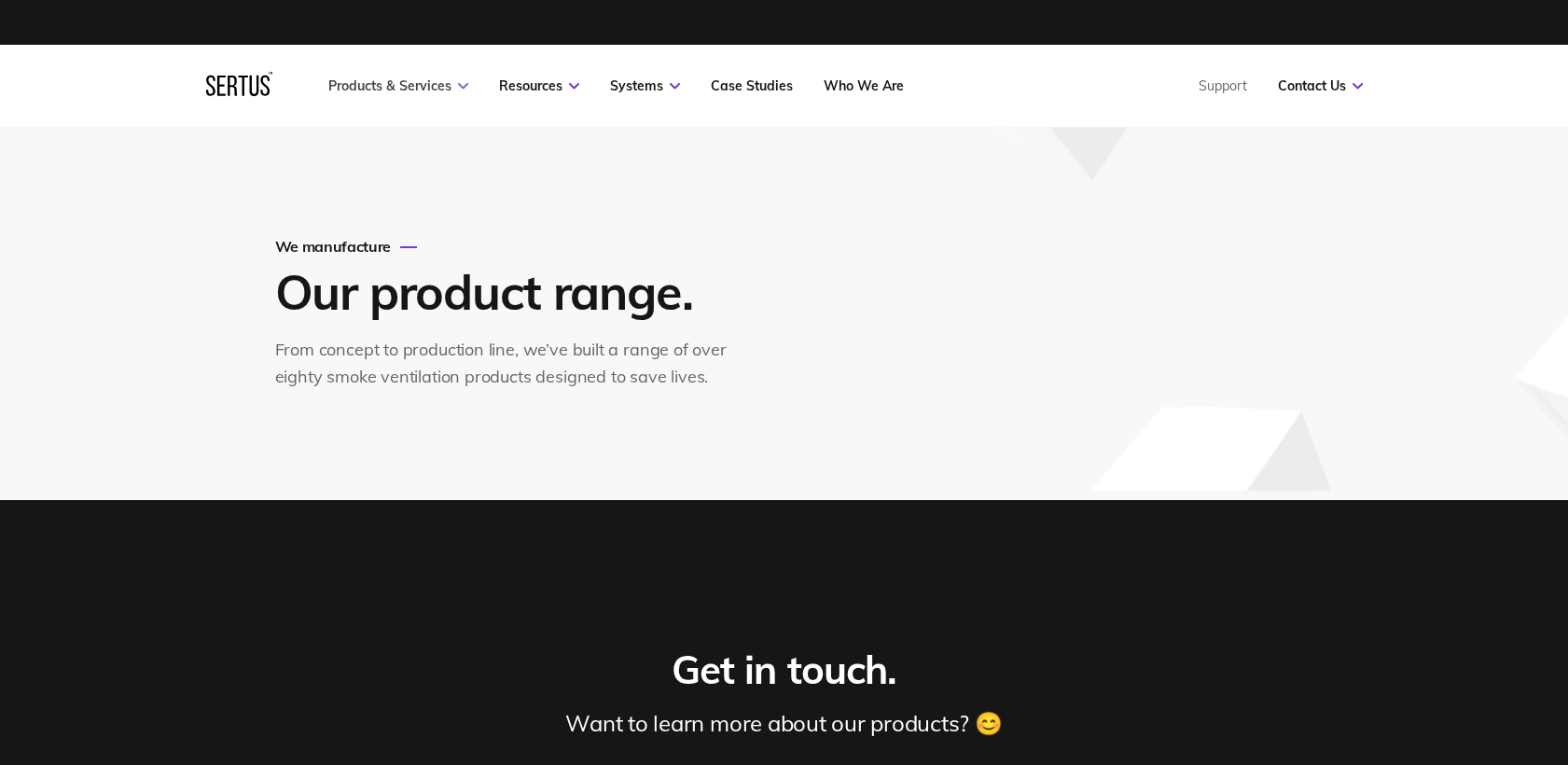
click at [378, 92] on link "Products & Services" at bounding box center [399, 86] width 140 height 17
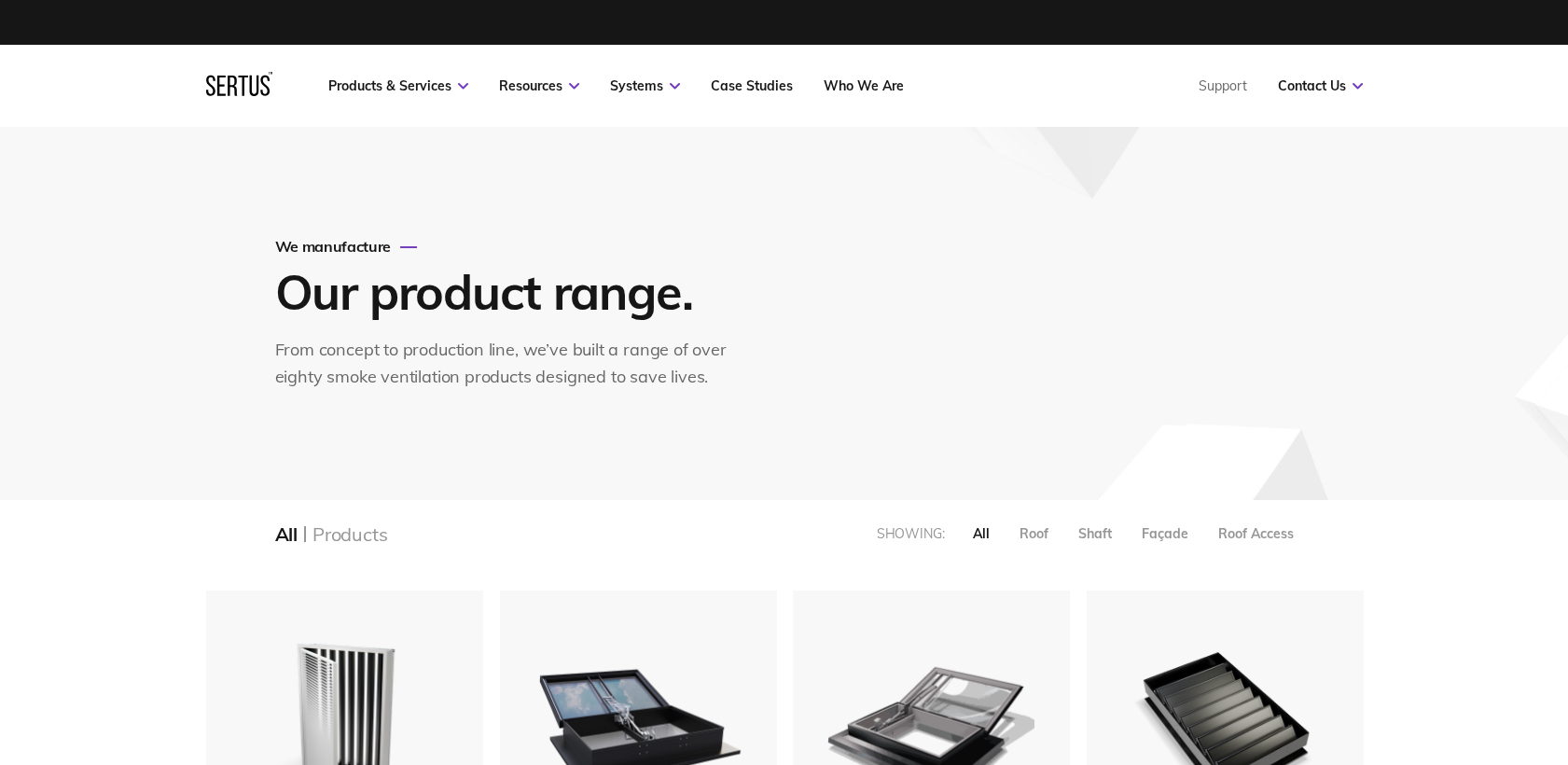
scroll to position [2465, 1189]
click at [596, 335] on div "We manufacture Our product range. From concept to production line, we’ve built …" at bounding box center [511, 313] width 471 height 154
click at [702, 185] on div "We manufacture Our product range. From concept to production line, we’ve built …" at bounding box center [784, 313] width 1093 height 373
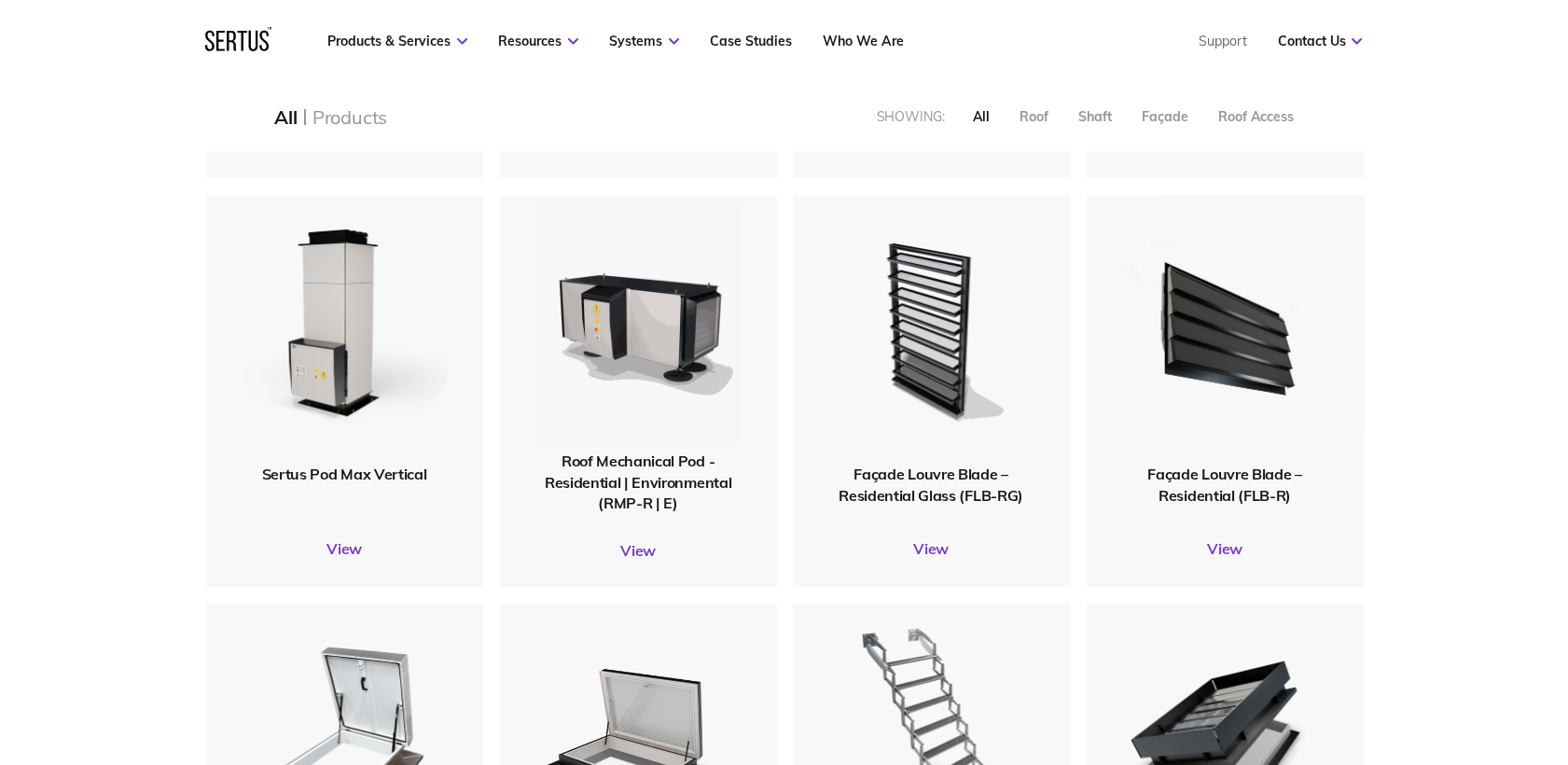
scroll to position [1657, 0]
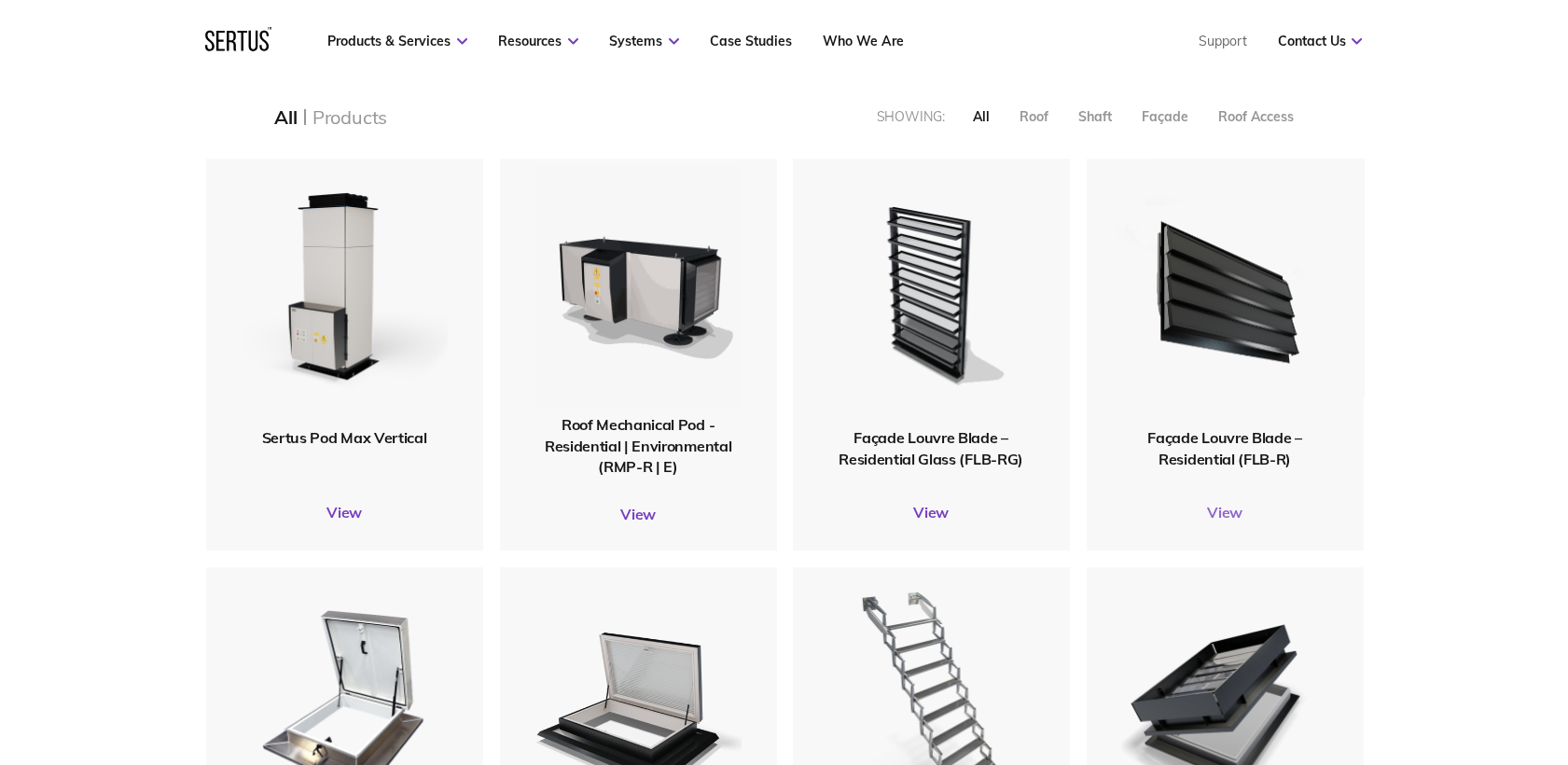
click at [1228, 515] on link "View" at bounding box center [1225, 512] width 277 height 19
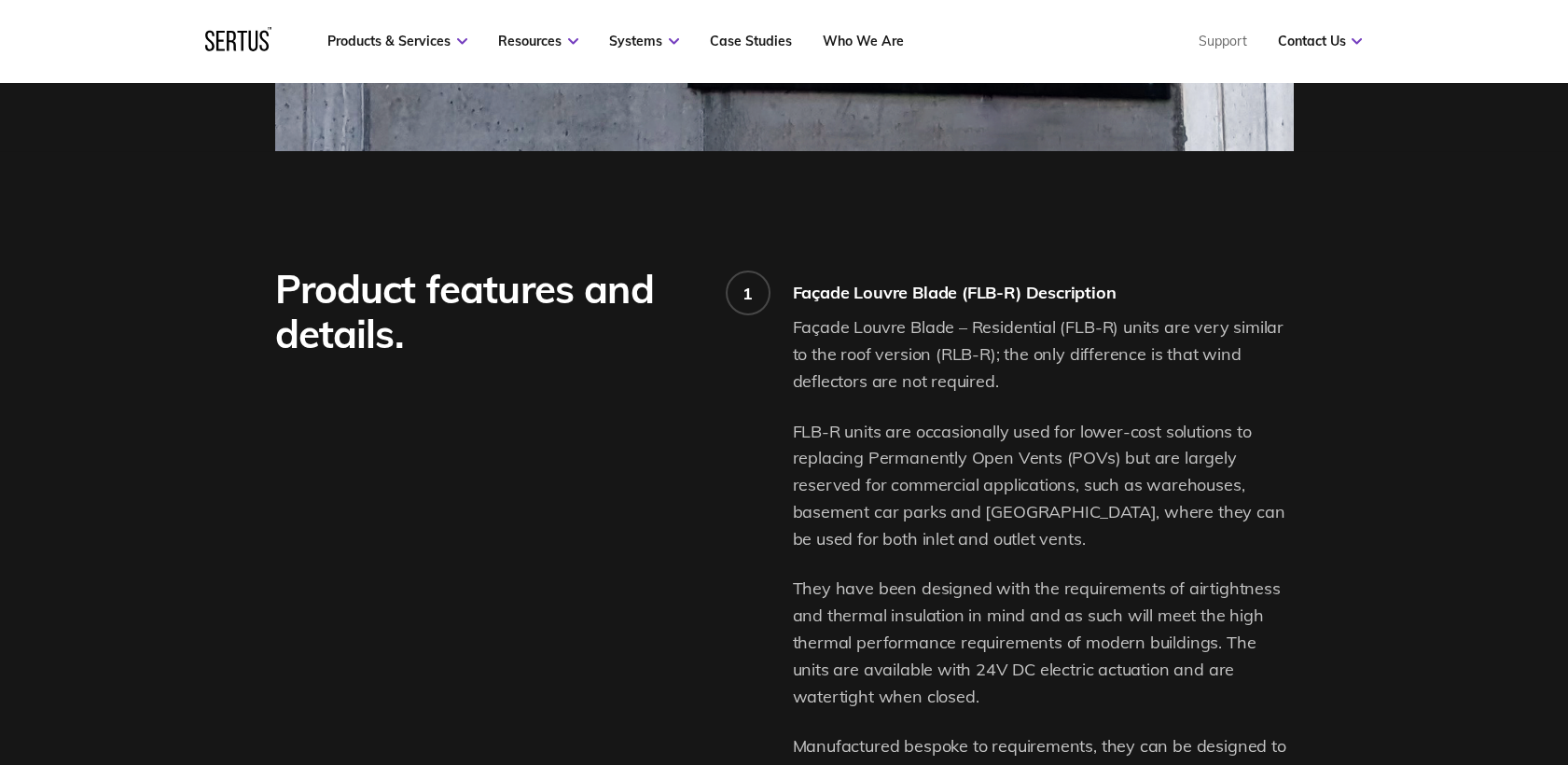
scroll to position [1243, 0]
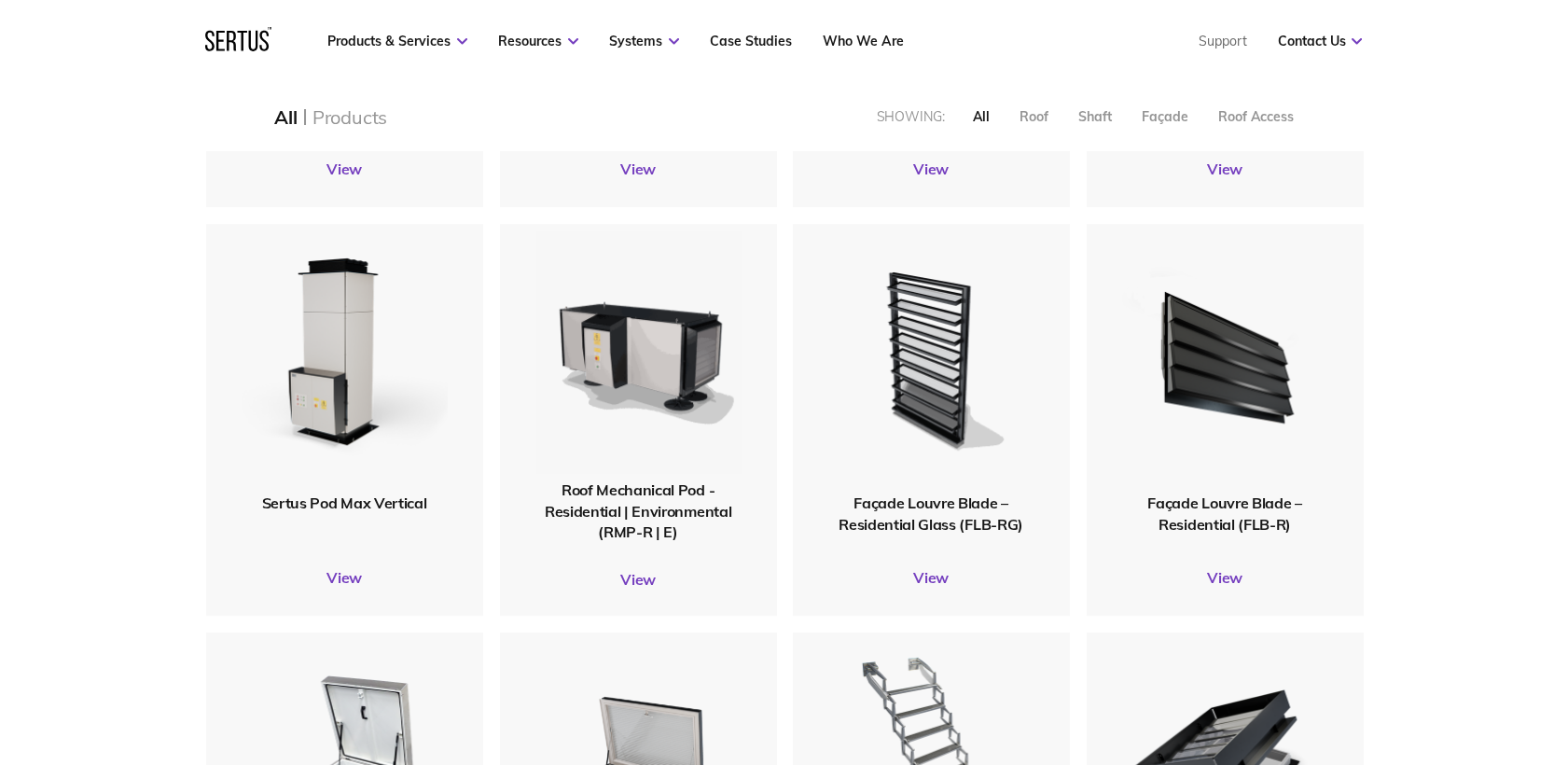
scroll to position [1239, 0]
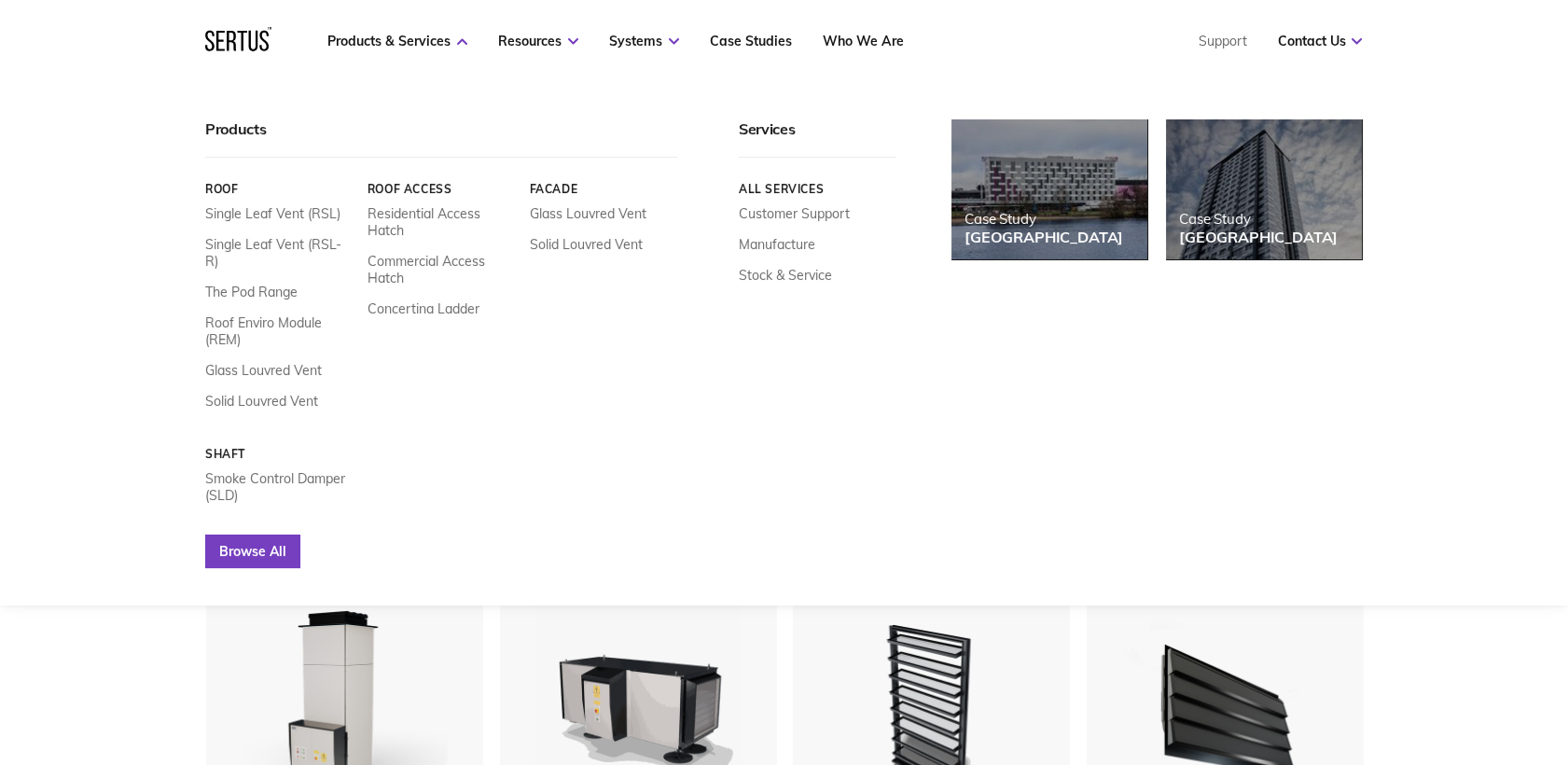
click at [266, 535] on link "Browse All" at bounding box center [253, 551] width 95 height 34
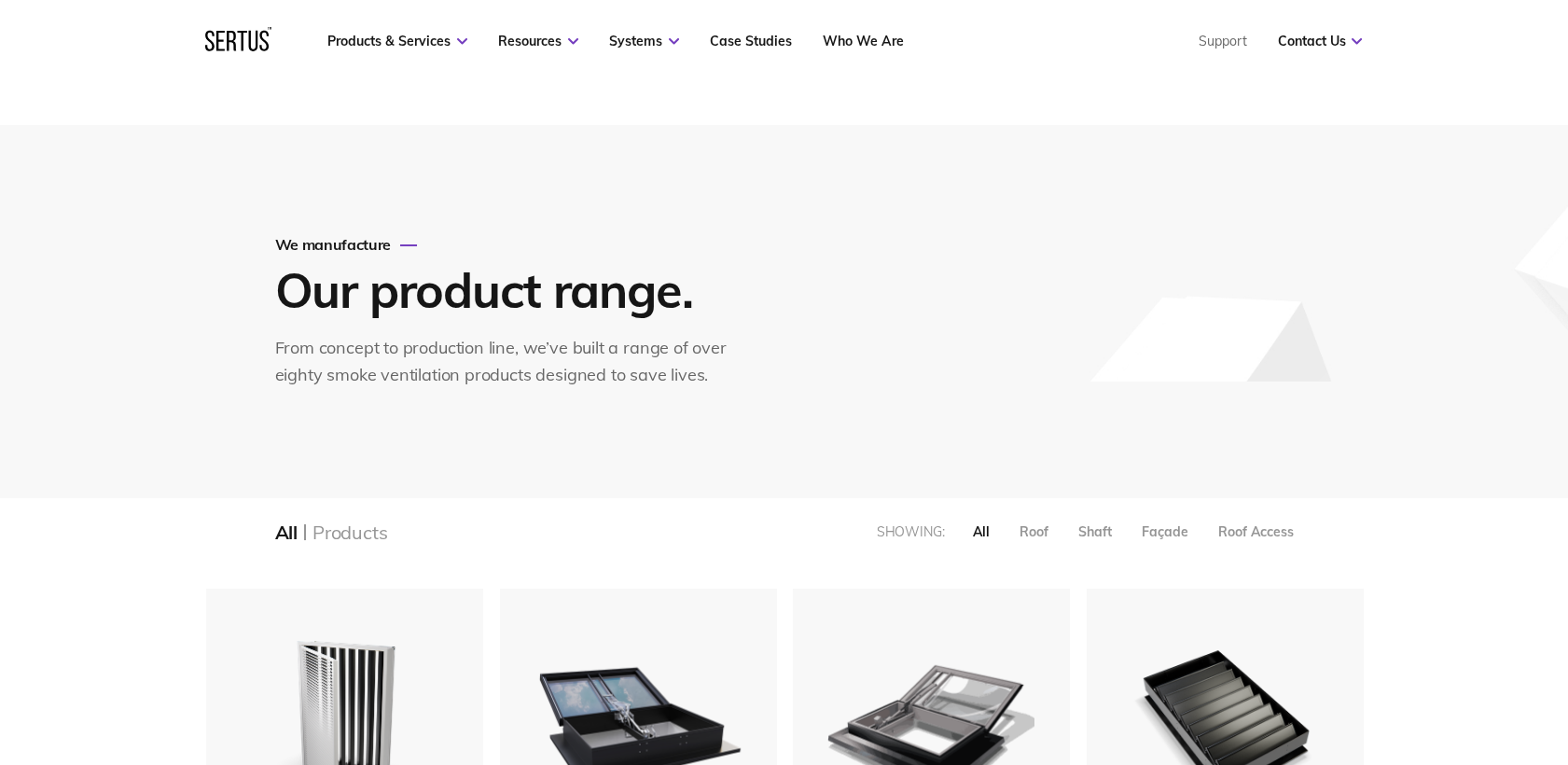
scroll to position [0, 0]
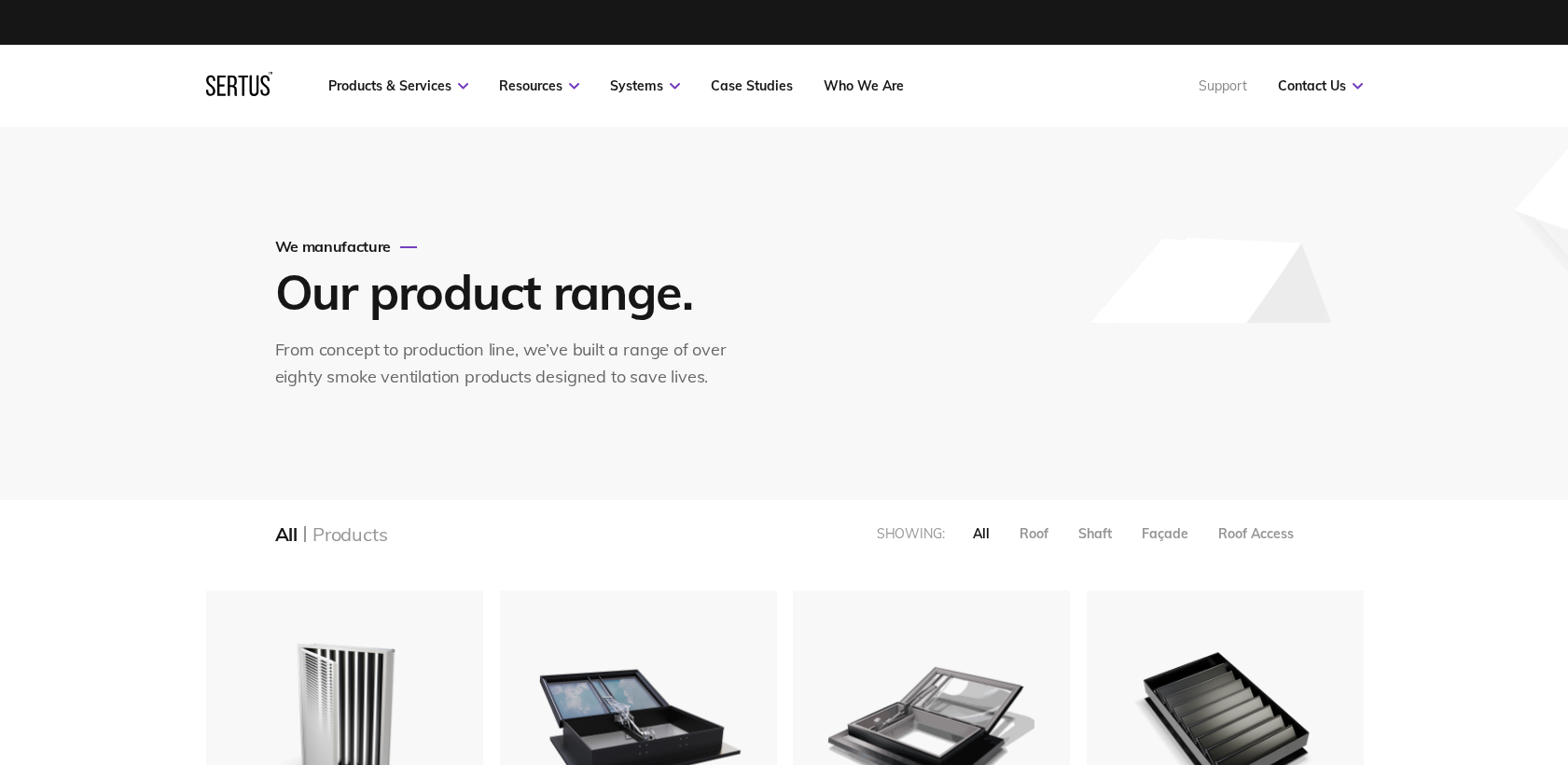
click at [1241, 78] on link "Support" at bounding box center [1223, 86] width 49 height 17
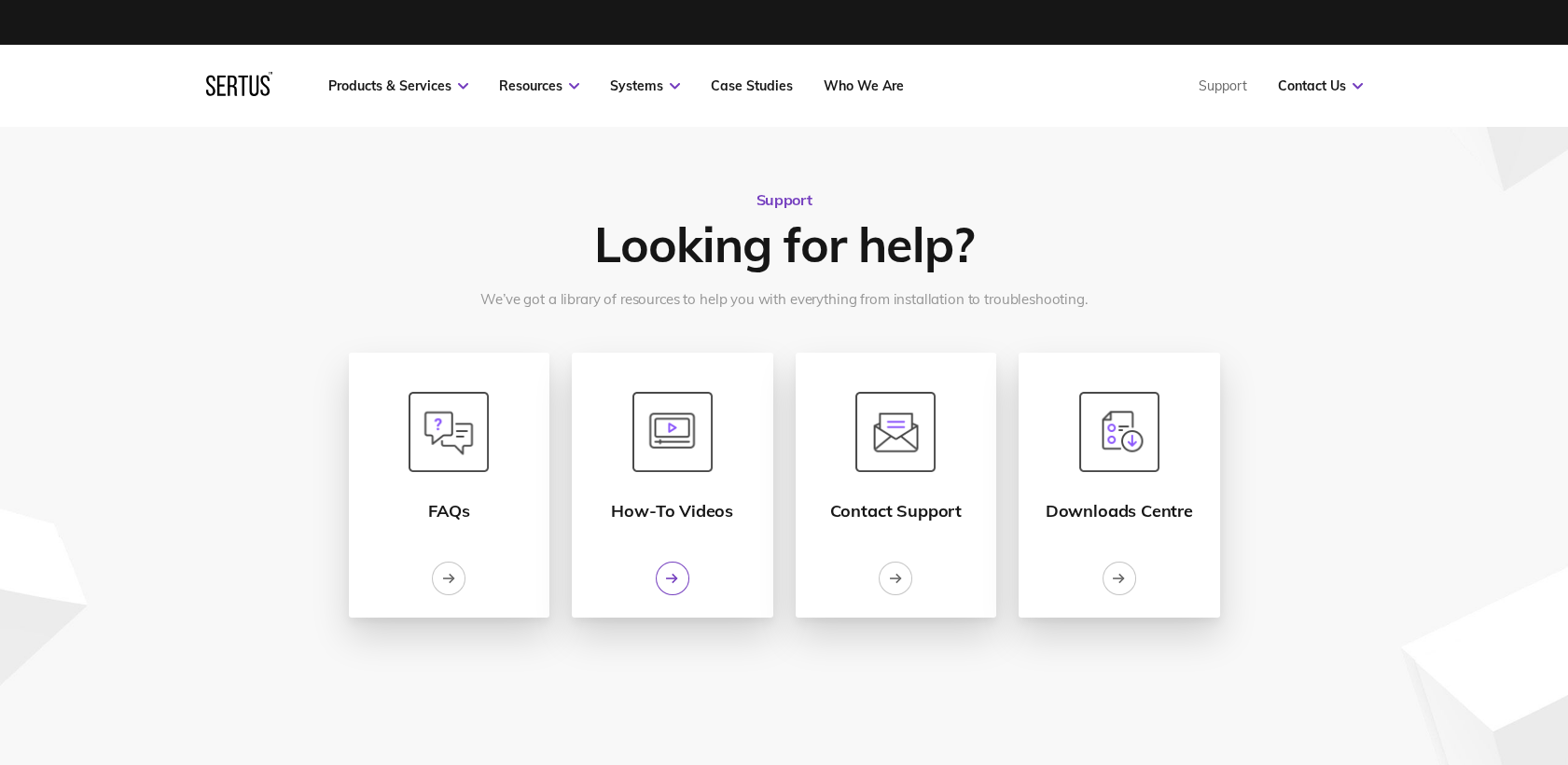
click at [670, 573] on icon at bounding box center [672, 578] width 12 height 13
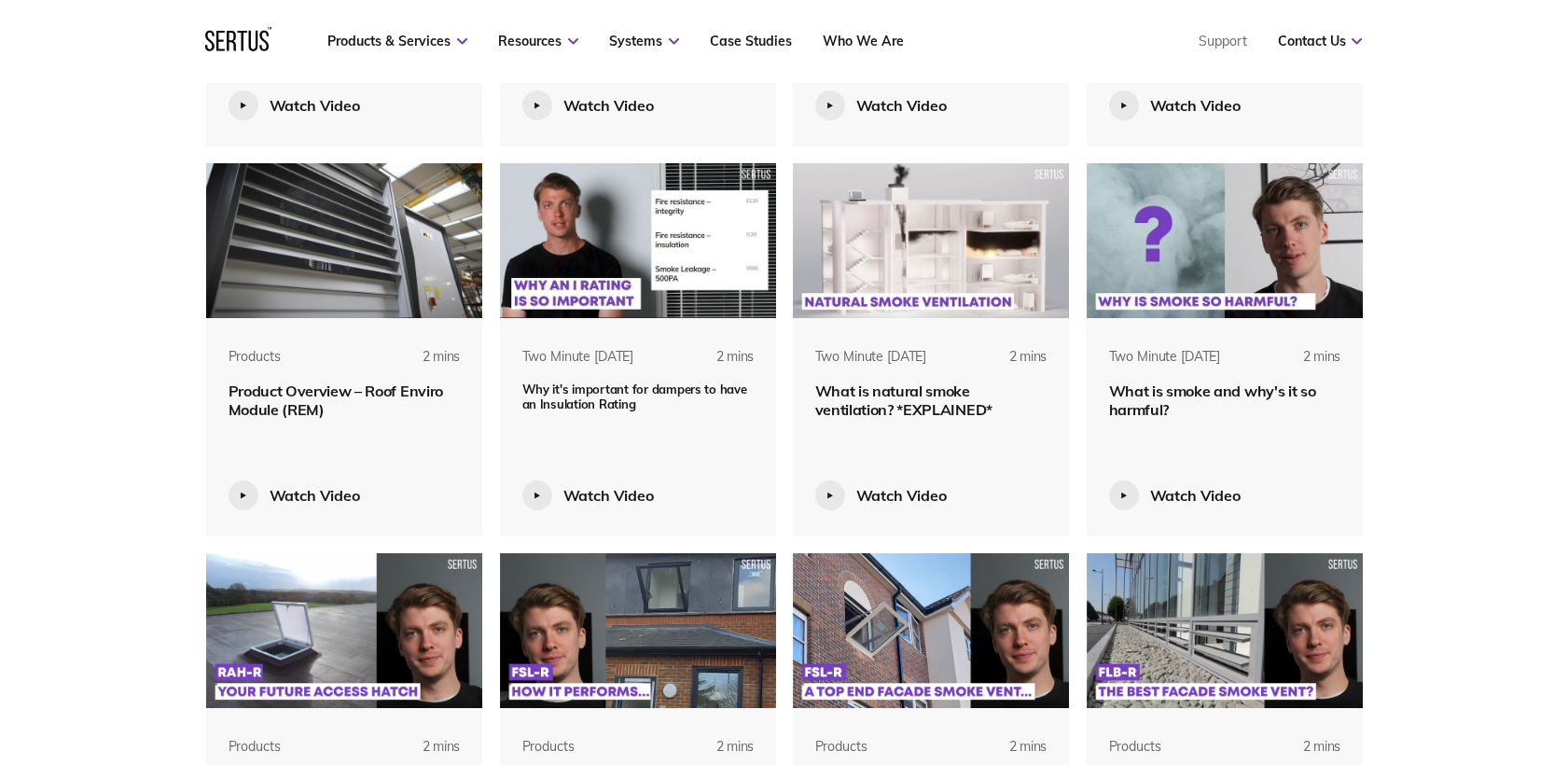
scroll to position [1865, 0]
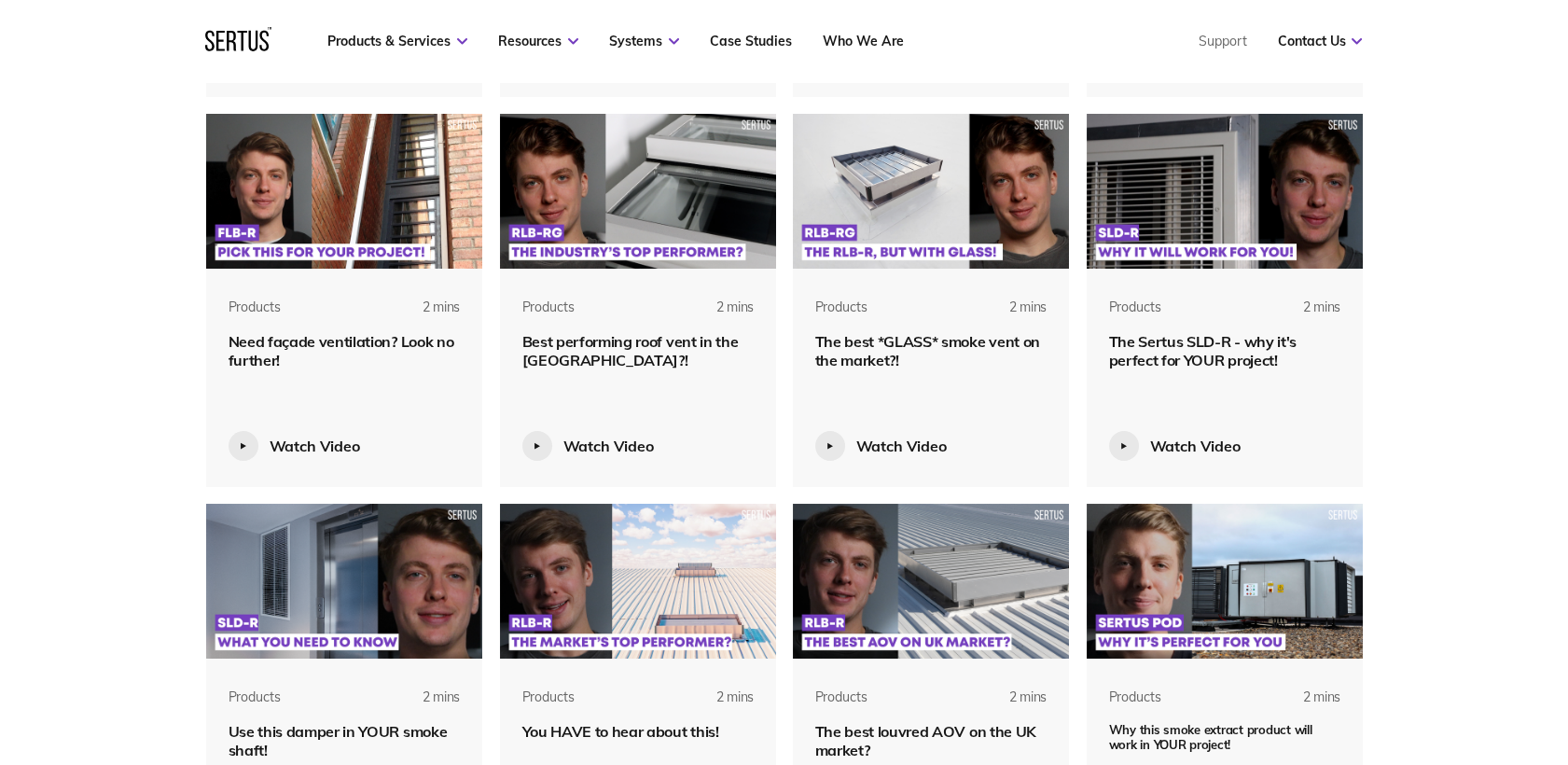
scroll to position [2692, 0]
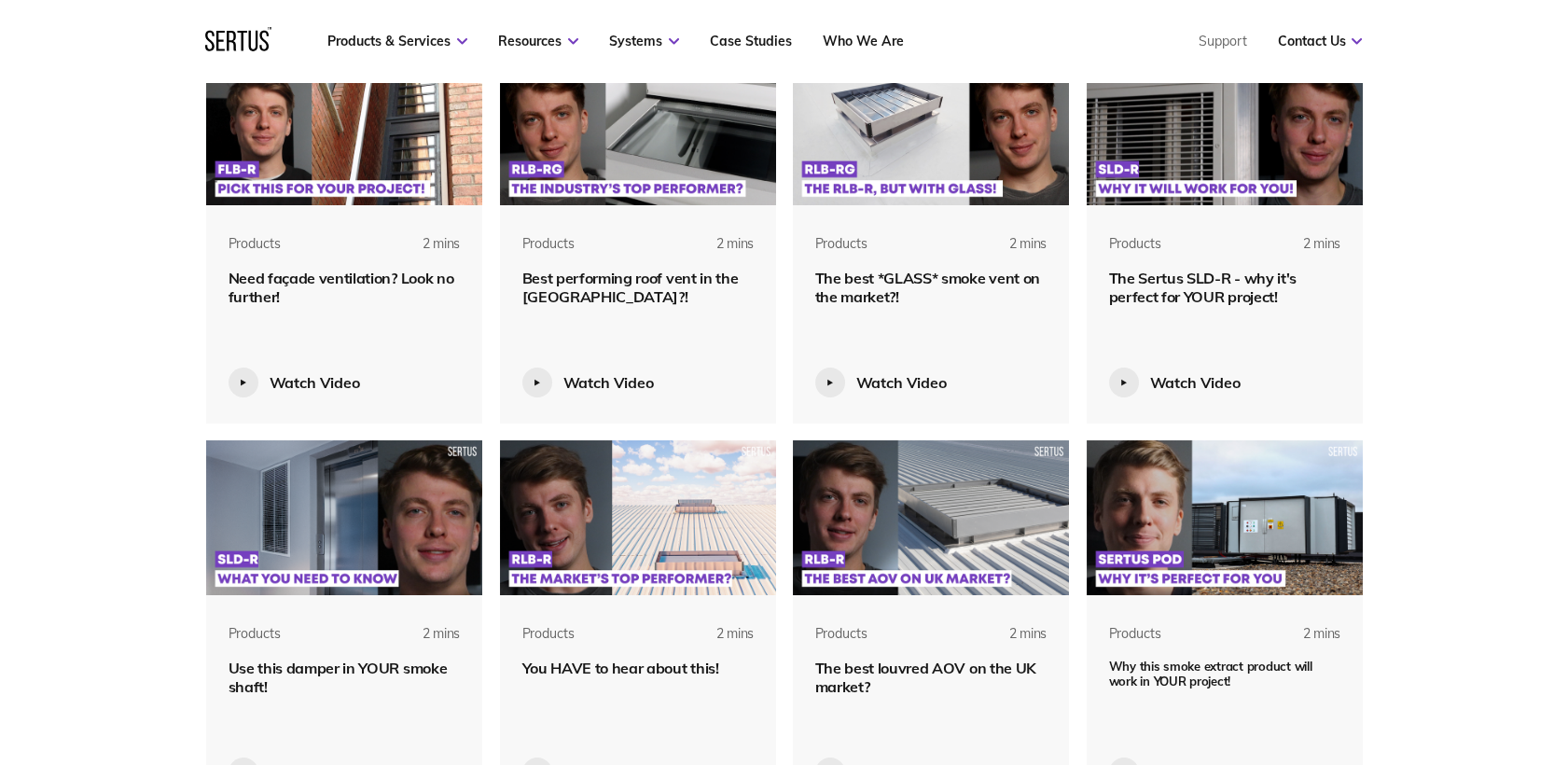
scroll to position [2797, 0]
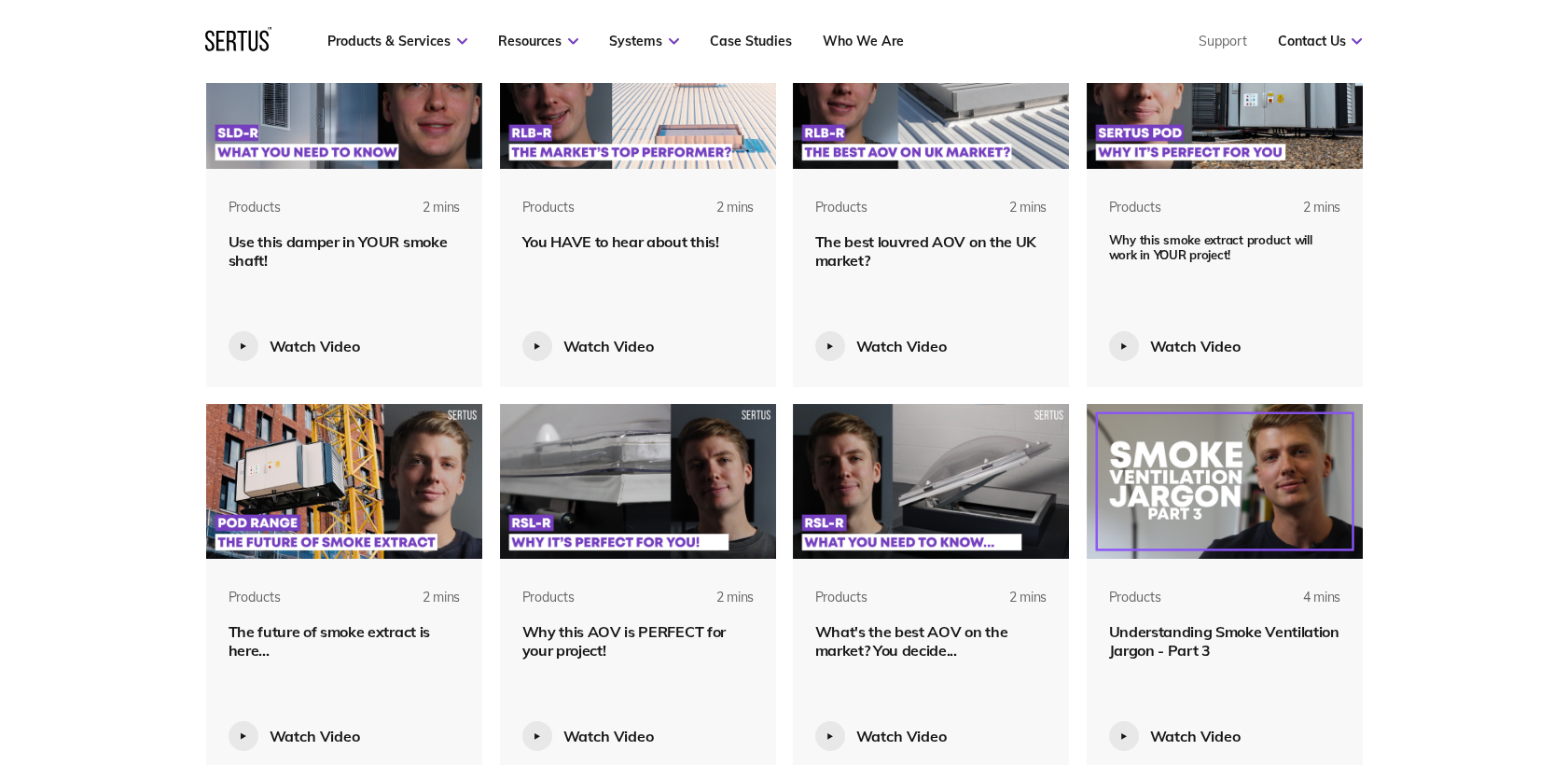
scroll to position [3315, 0]
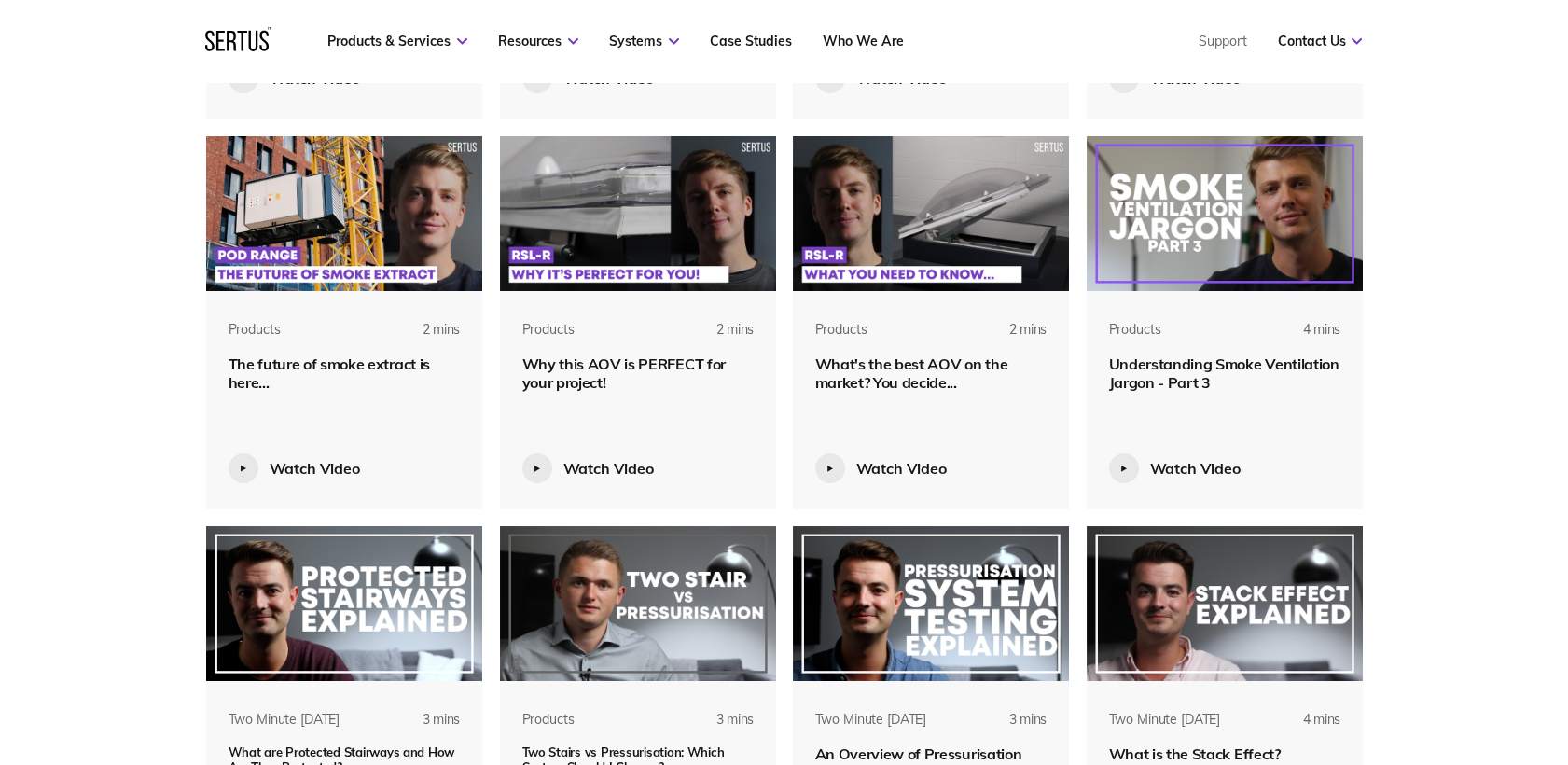
scroll to position [3522, 0]
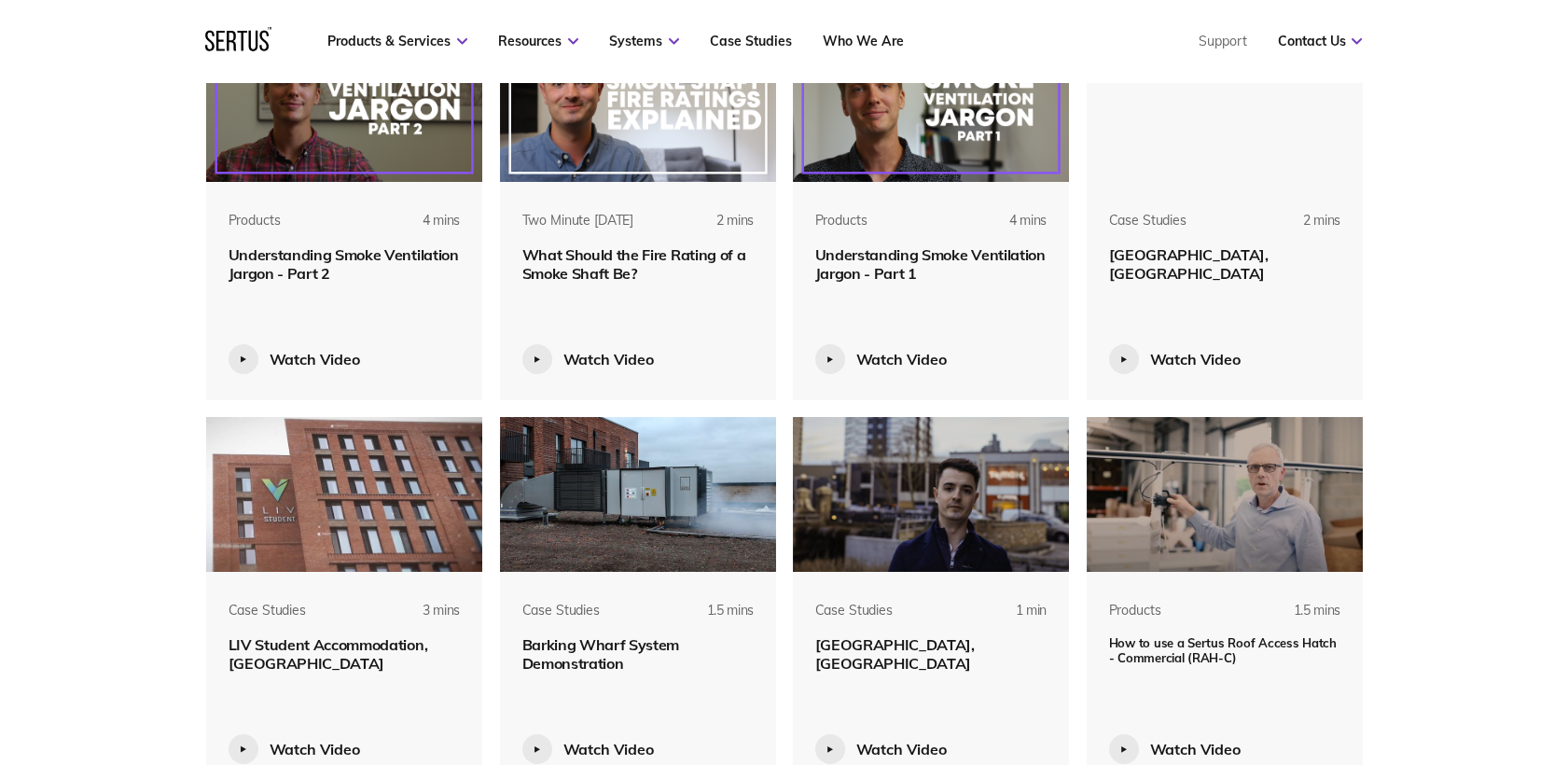
scroll to position [4557, 0]
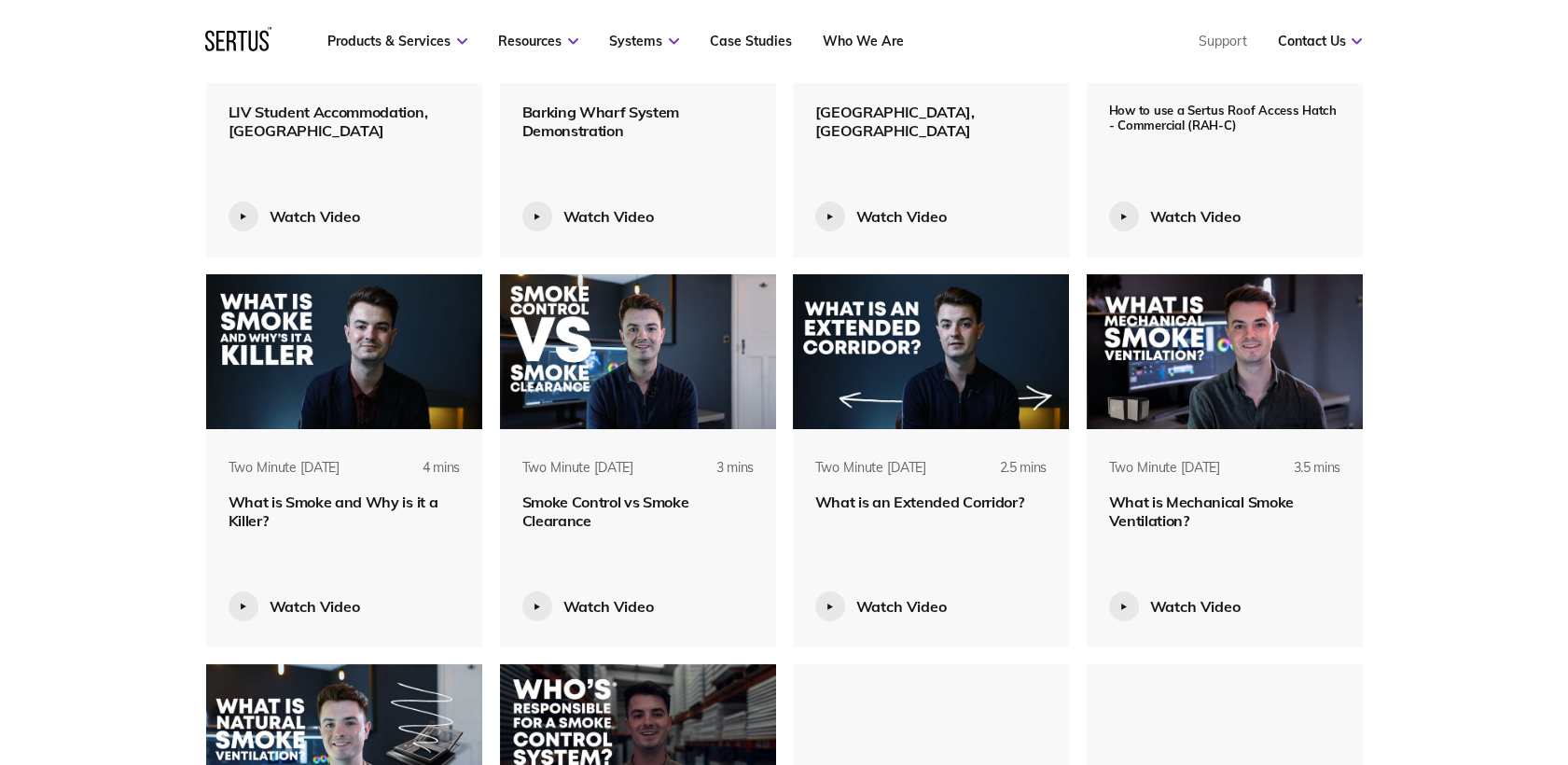
scroll to position [4869, 0]
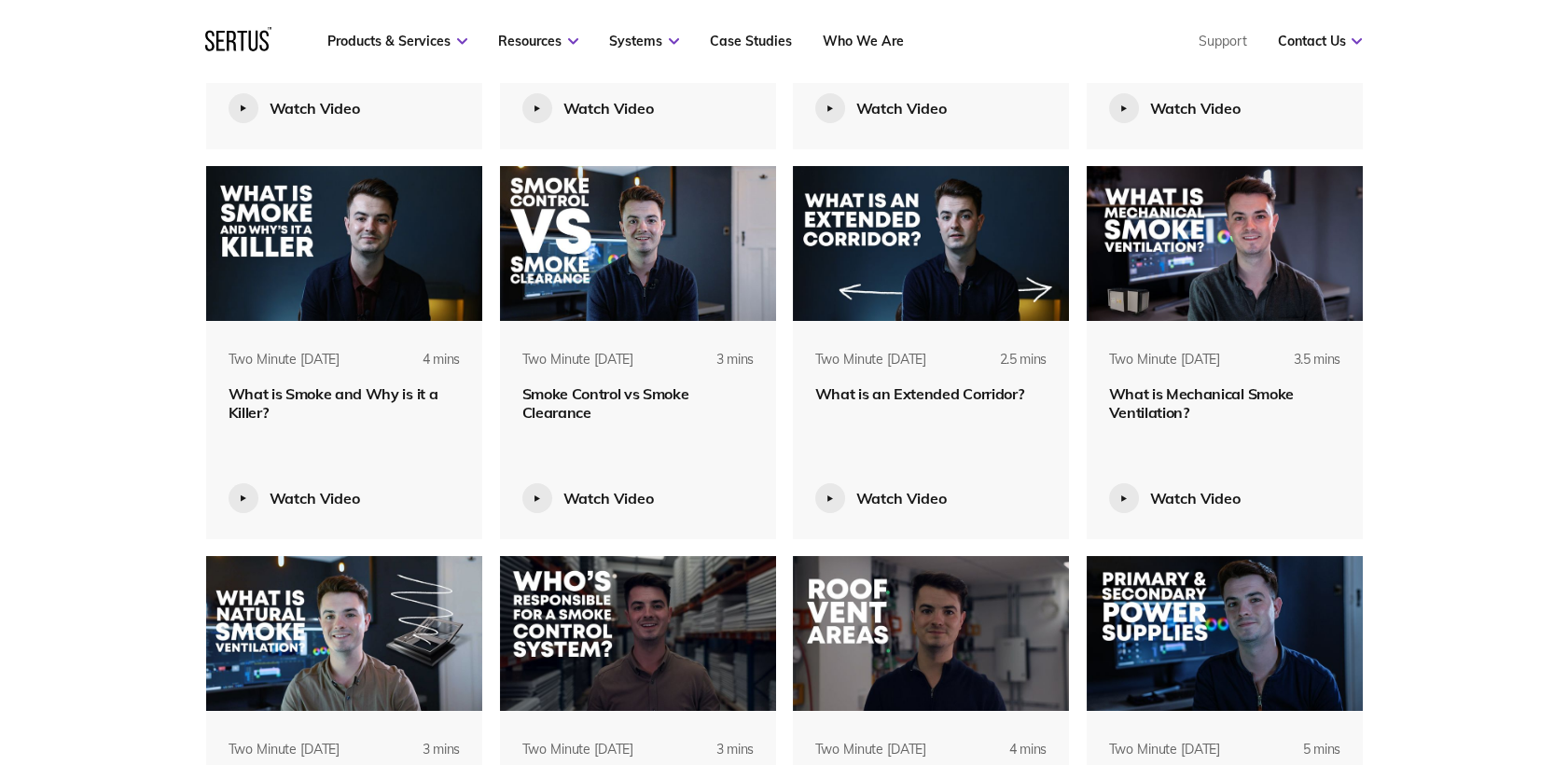
scroll to position [5180, 0]
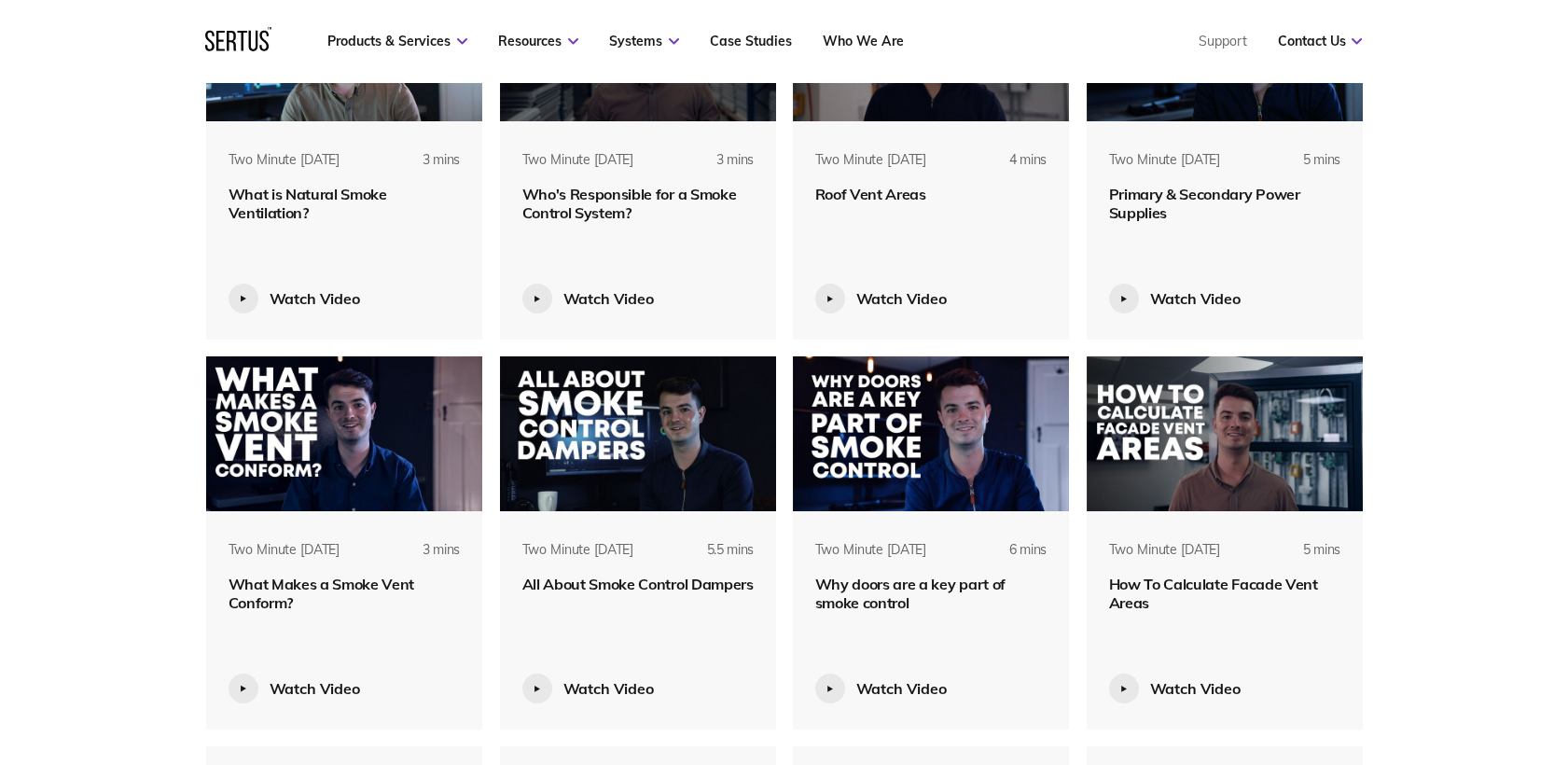
scroll to position [5801, 0]
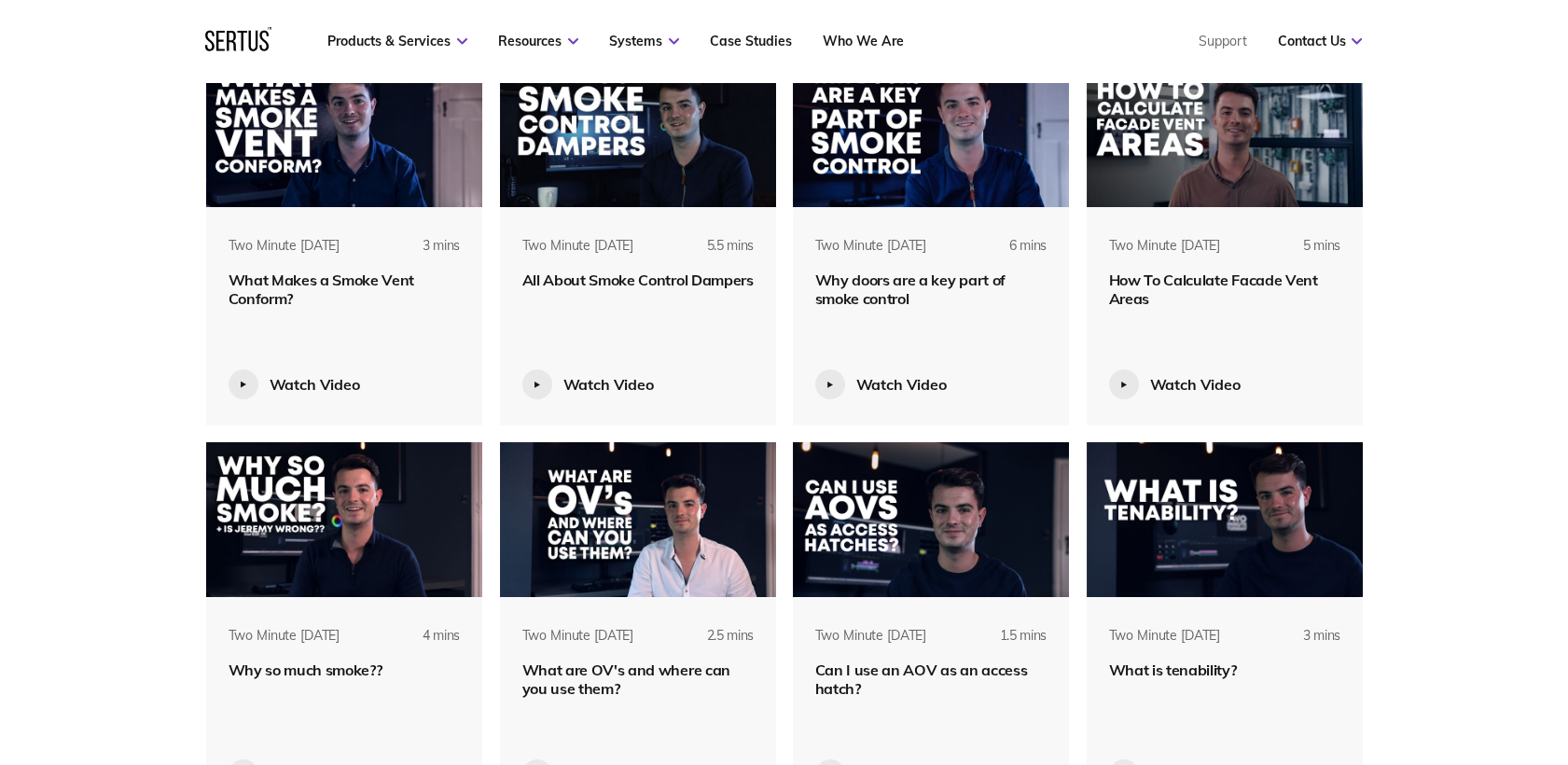
scroll to position [5904, 0]
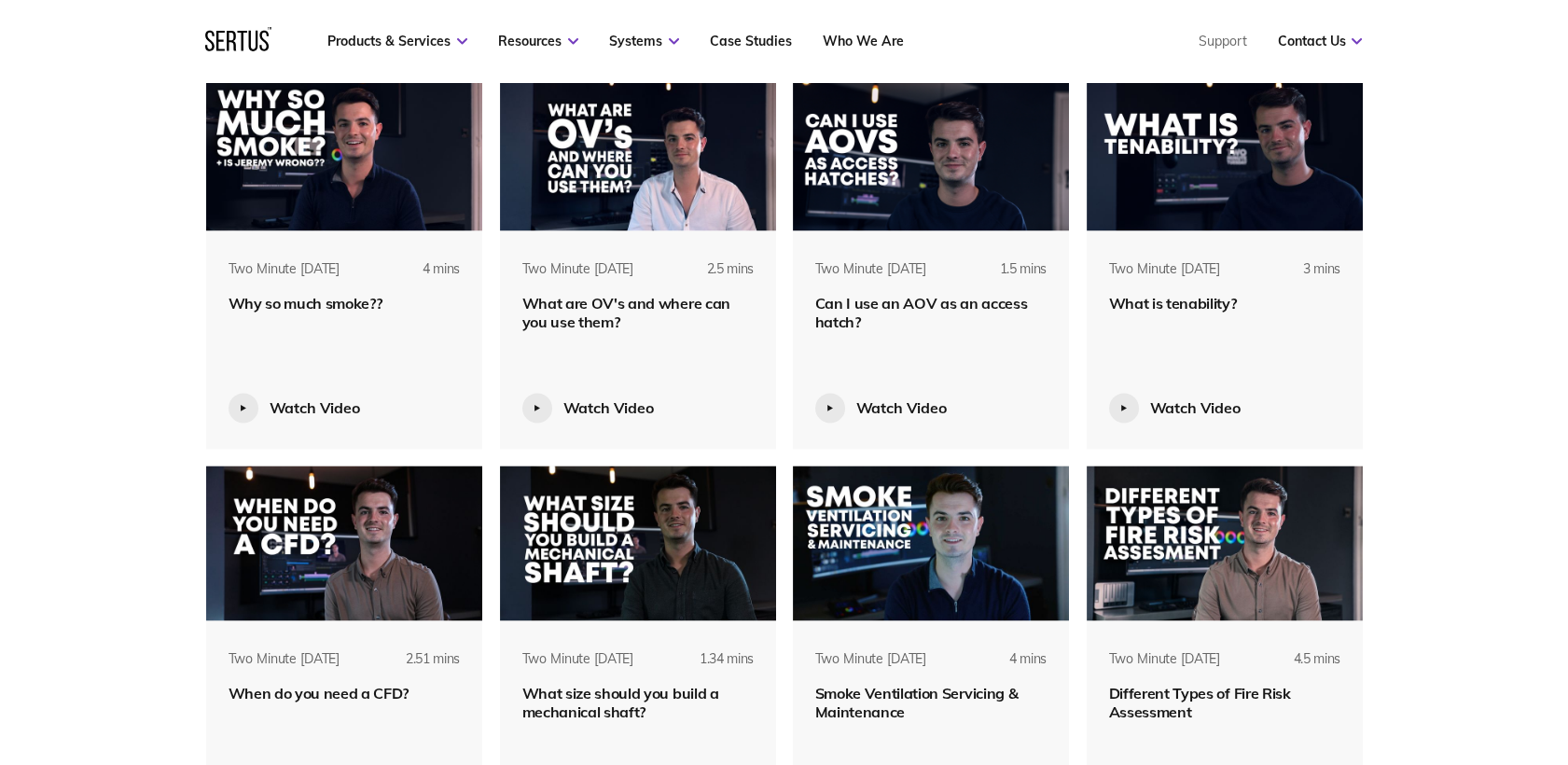
scroll to position [6319, 0]
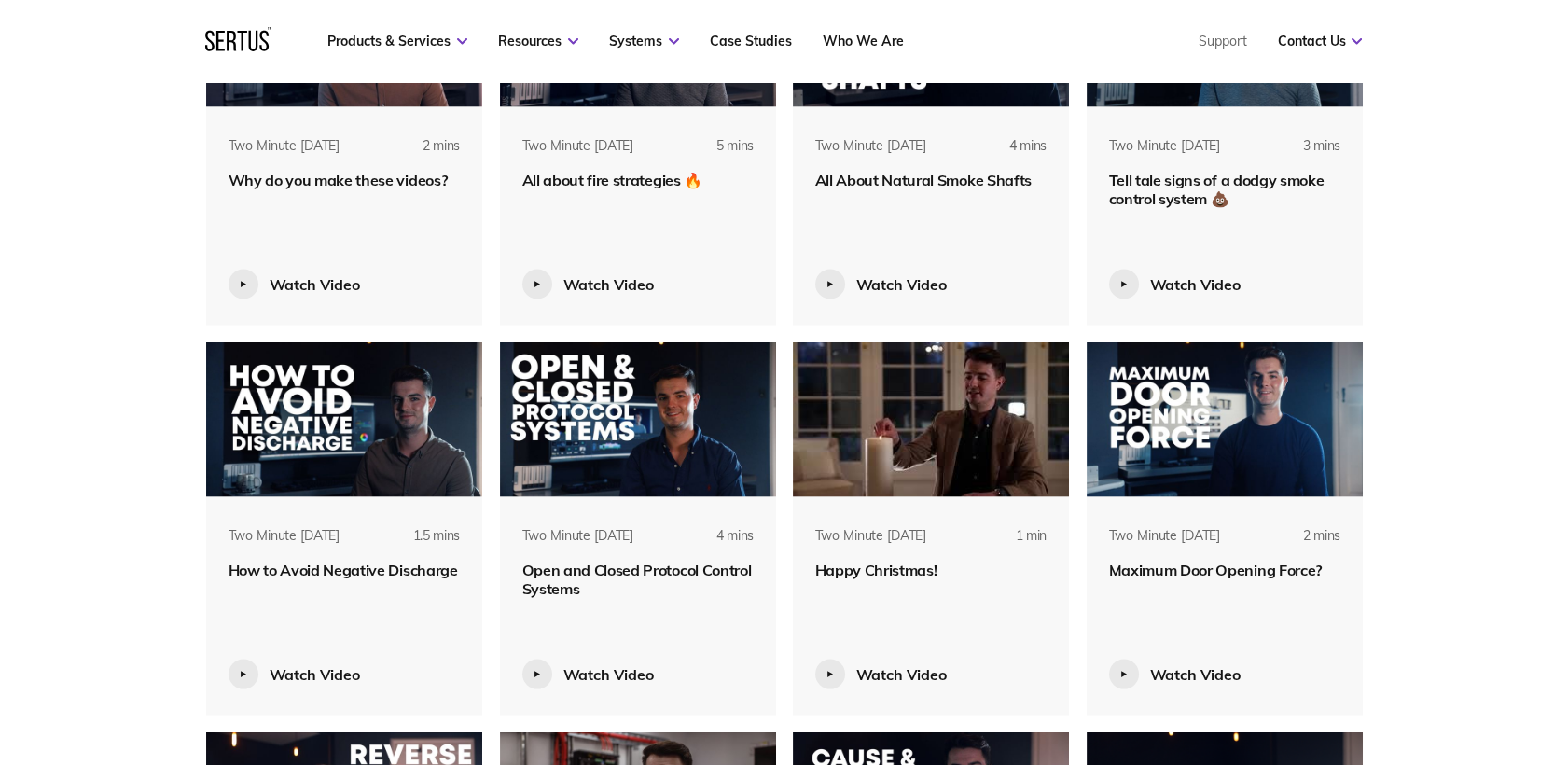
scroll to position [7562, 0]
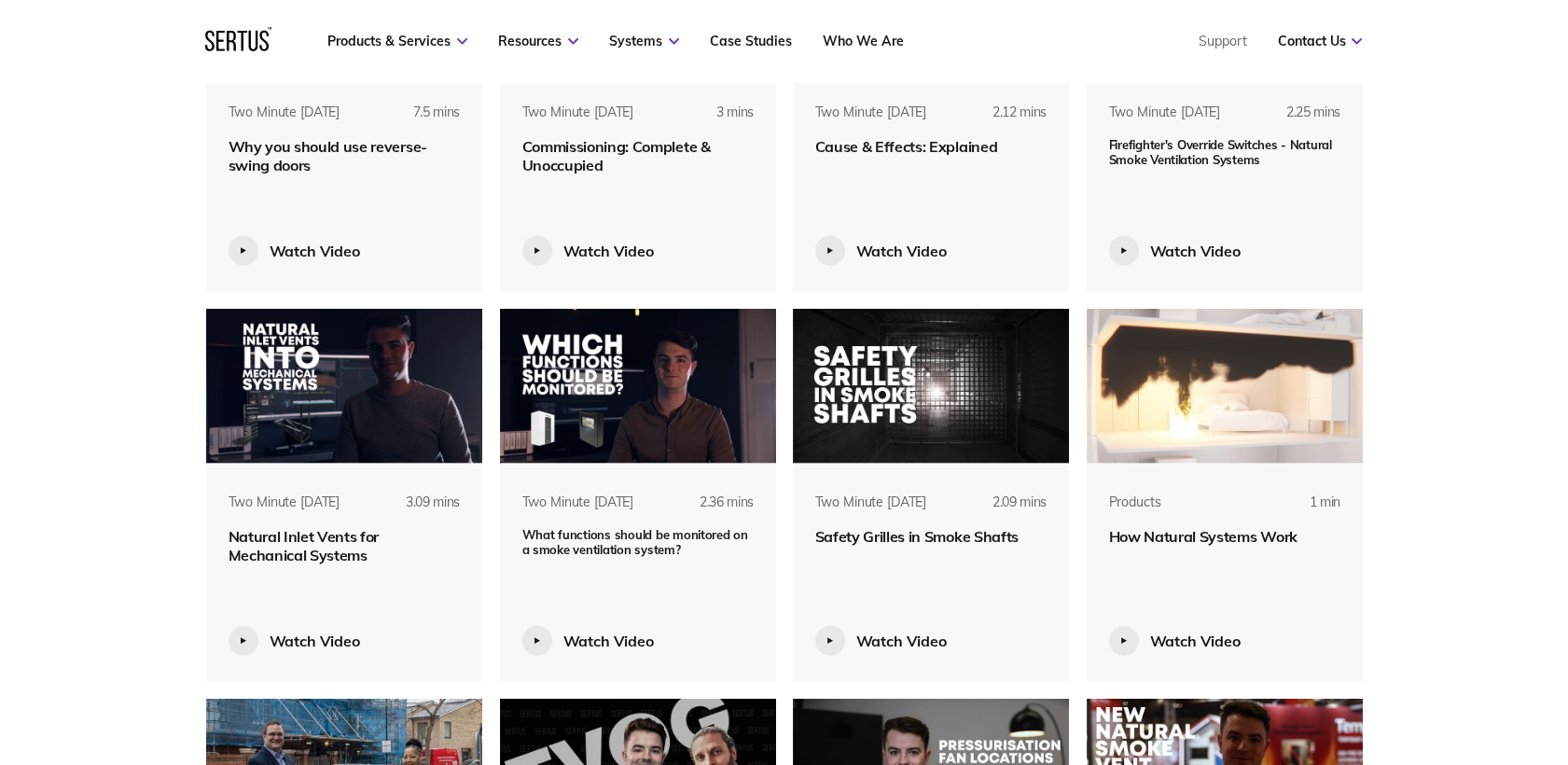
scroll to position [8392, 0]
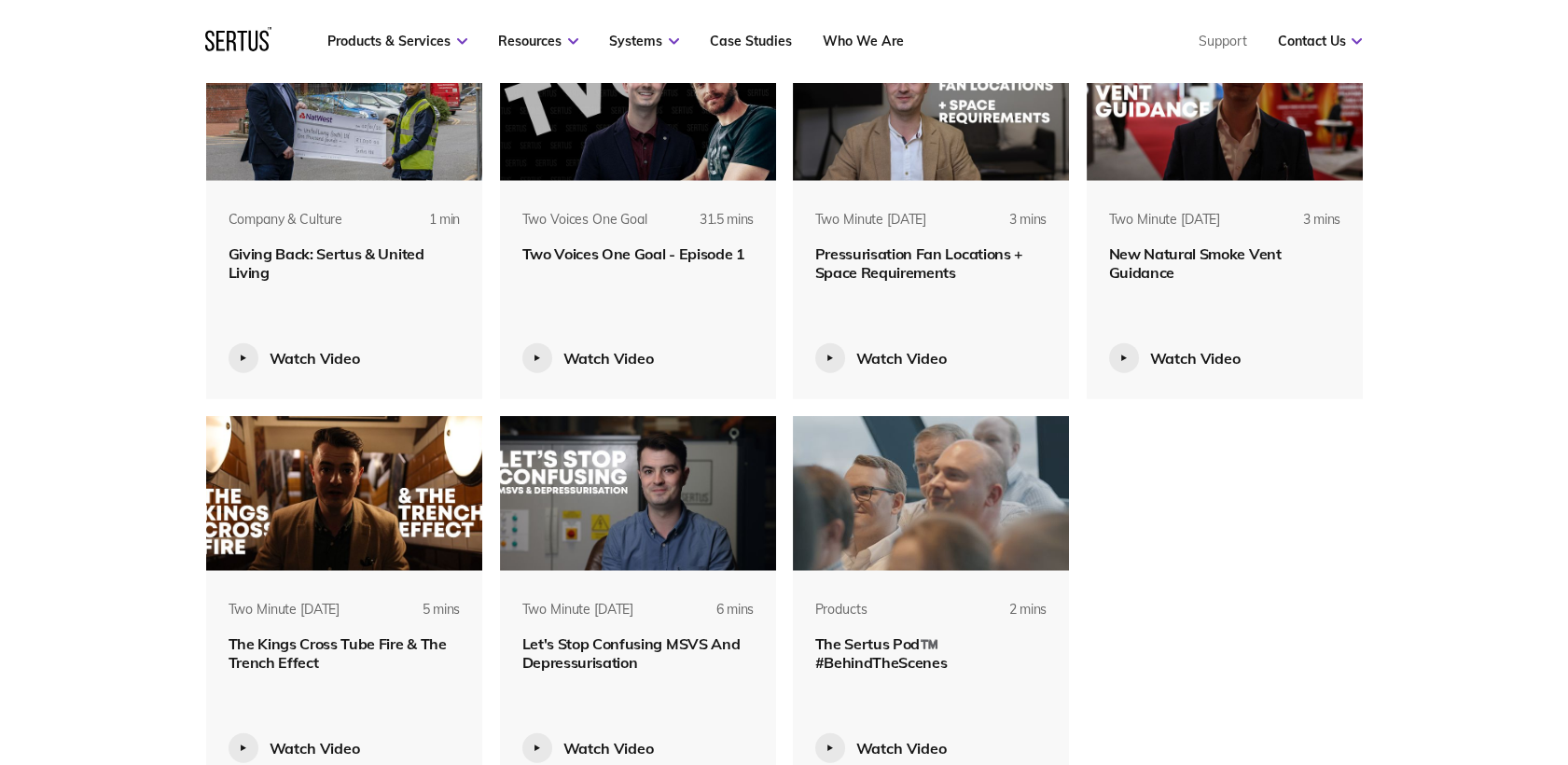
scroll to position [9116, 0]
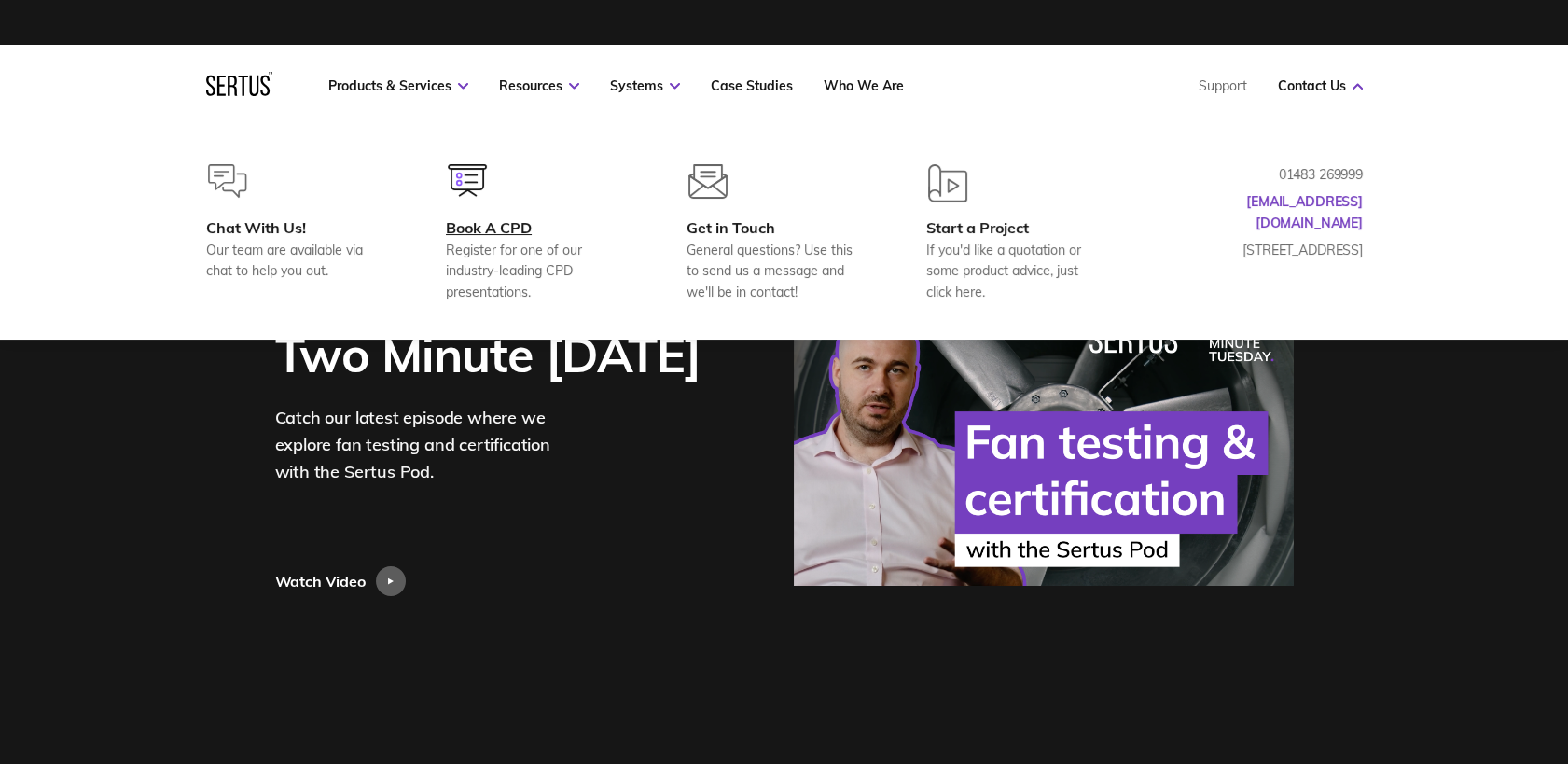
click at [500, 227] on div "Book A CPD" at bounding box center [536, 228] width 180 height 19
